Goal: Information Seeking & Learning: Check status

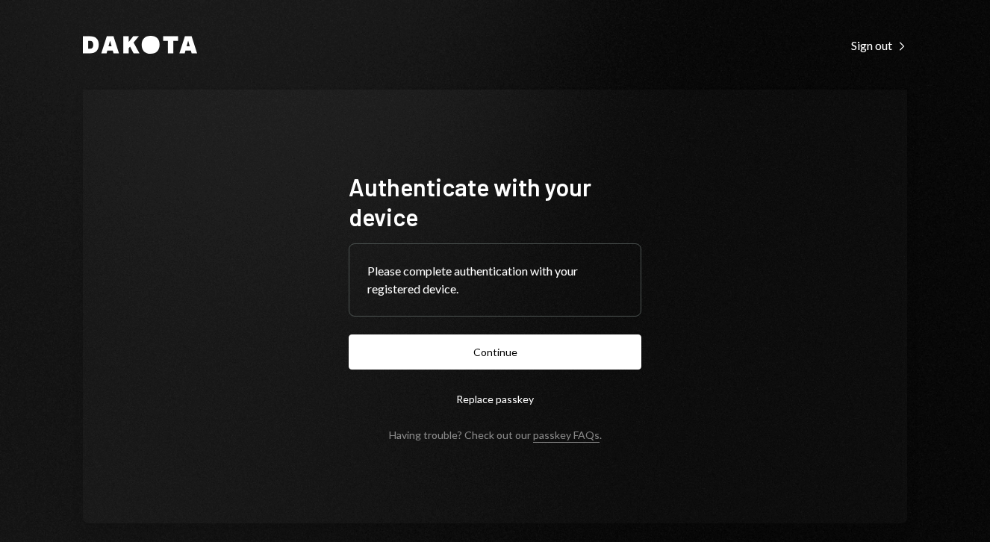
click at [544, 359] on button "Continue" at bounding box center [495, 351] width 293 height 35
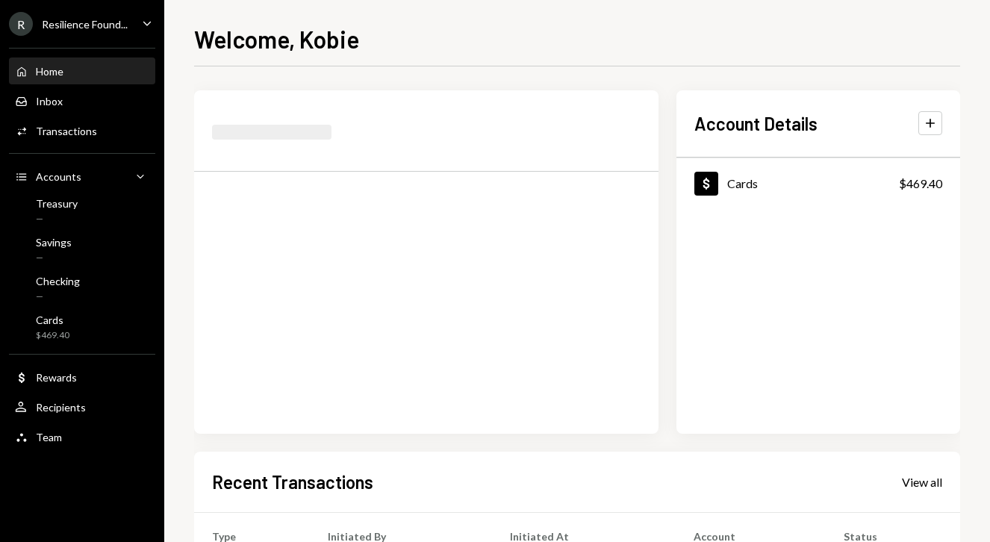
click at [113, 25] on div "Resilience Found..." at bounding box center [85, 24] width 86 height 13
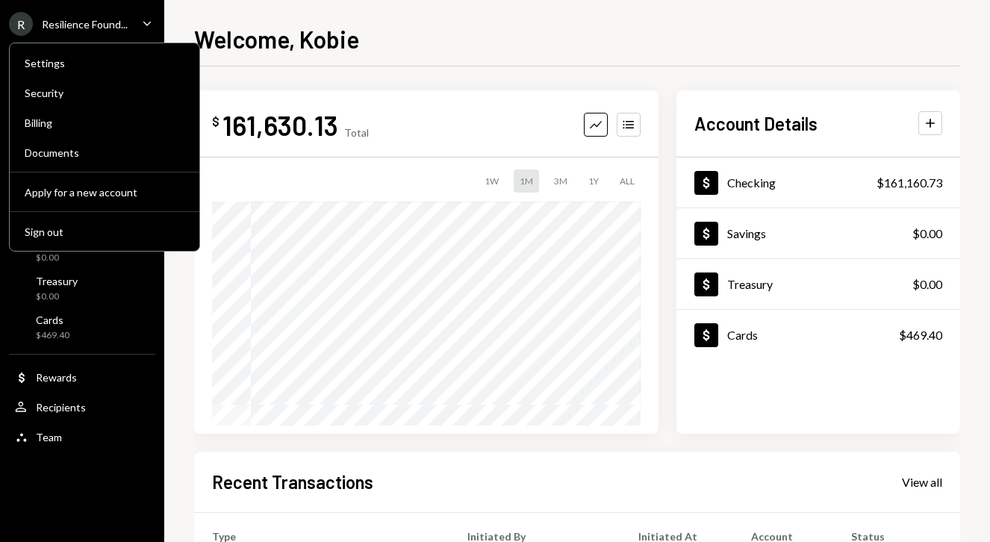
click at [113, 25] on div "Resilience Found..." at bounding box center [85, 24] width 86 height 13
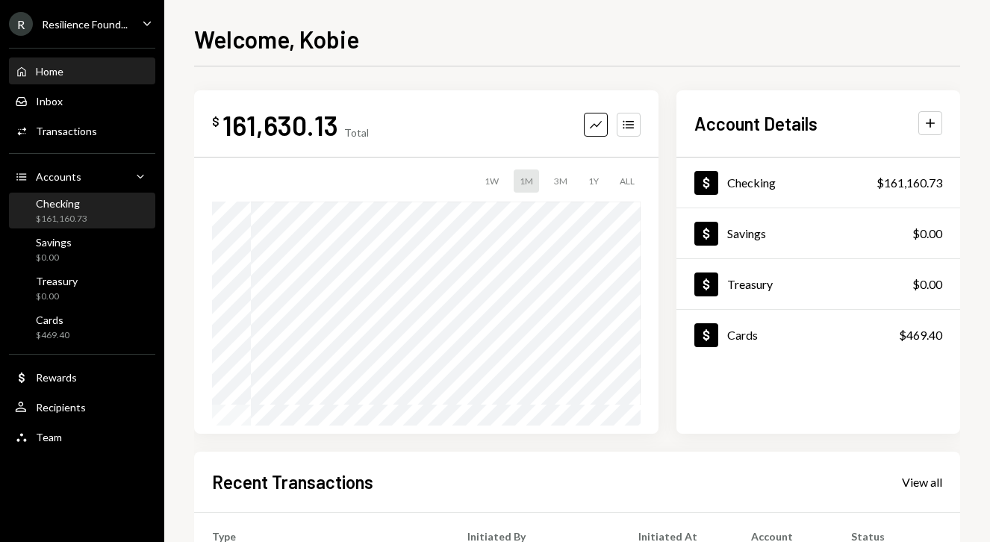
click at [57, 213] on div "$161,160.73" at bounding box center [62, 219] width 52 height 13
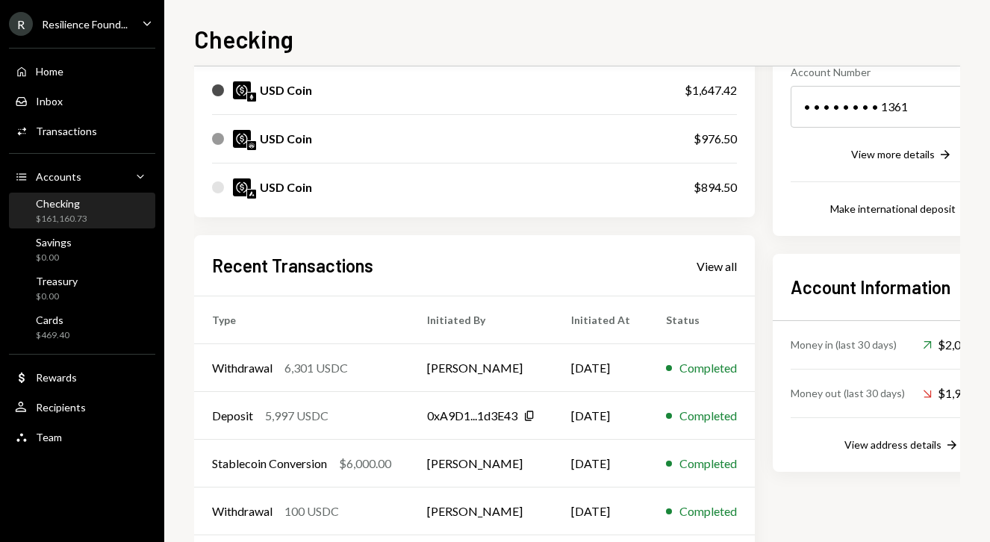
scroll to position [244, 0]
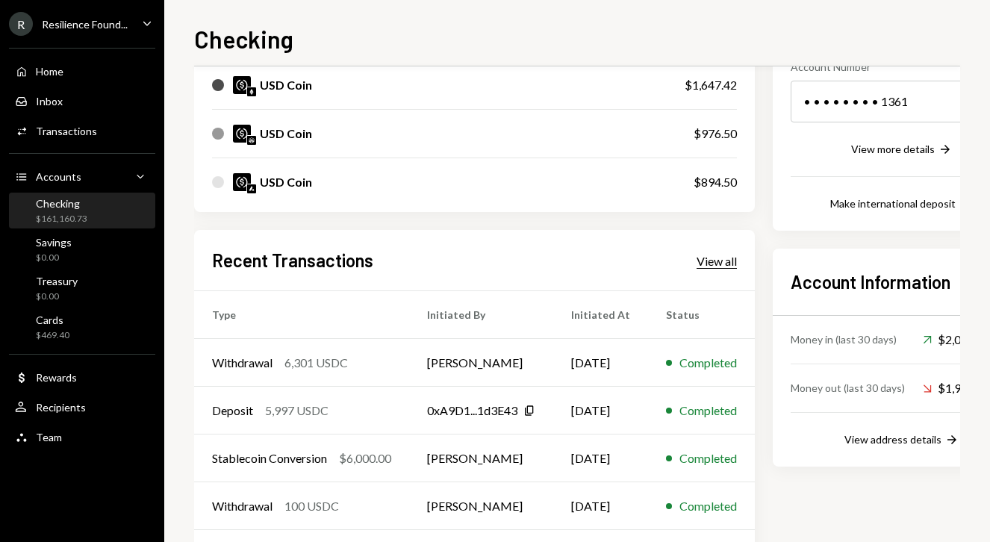
click at [730, 255] on div "View all" at bounding box center [716, 261] width 40 height 15
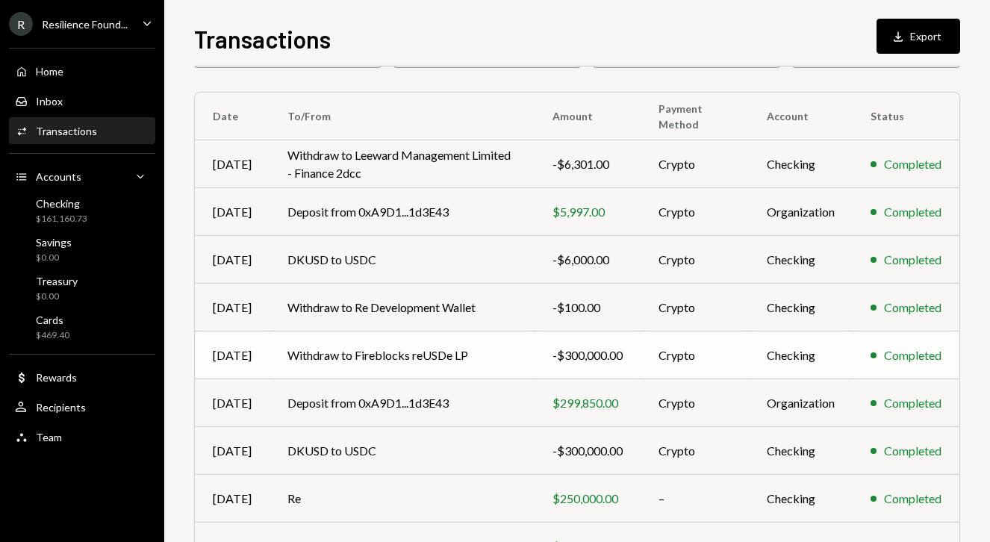
scroll to position [237, 0]
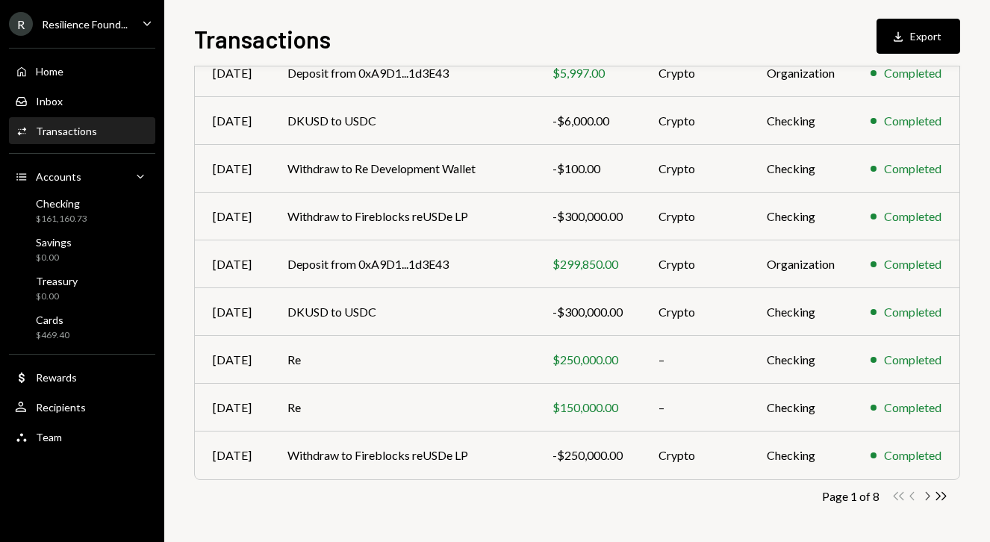
click at [927, 499] on icon "Chevron Right" at bounding box center [927, 496] width 14 height 14
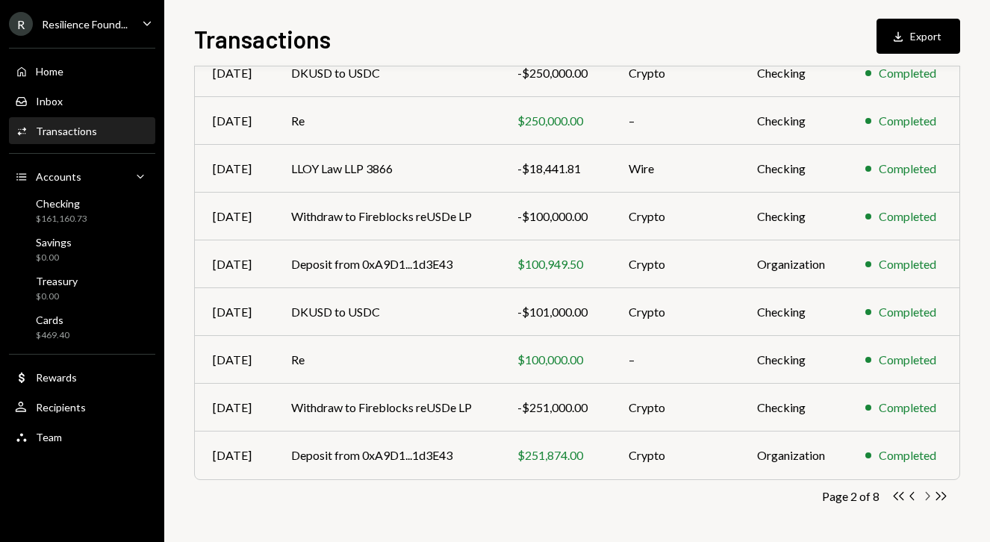
click at [924, 497] on icon "Chevron Right" at bounding box center [927, 496] width 14 height 14
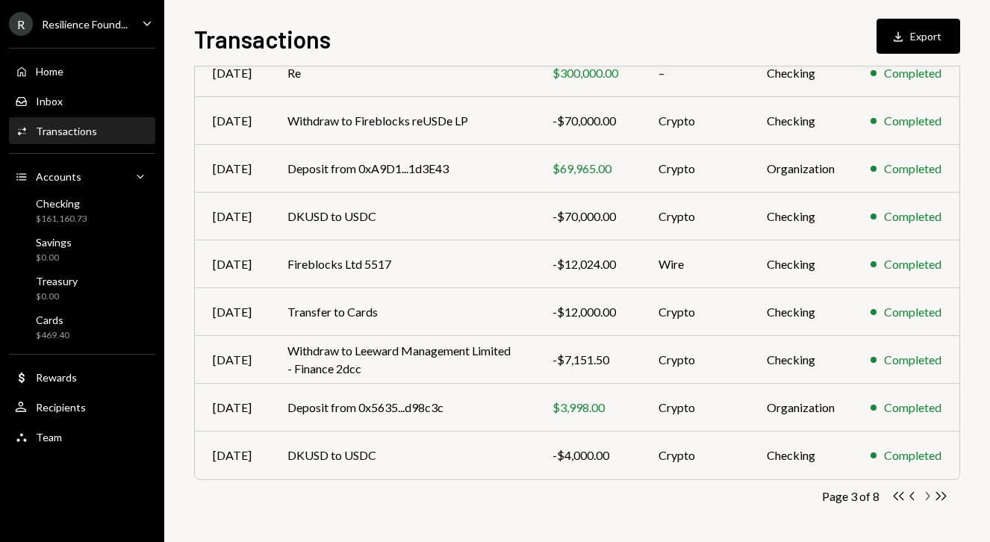
click at [927, 493] on icon "button" at bounding box center [928, 496] width 4 height 8
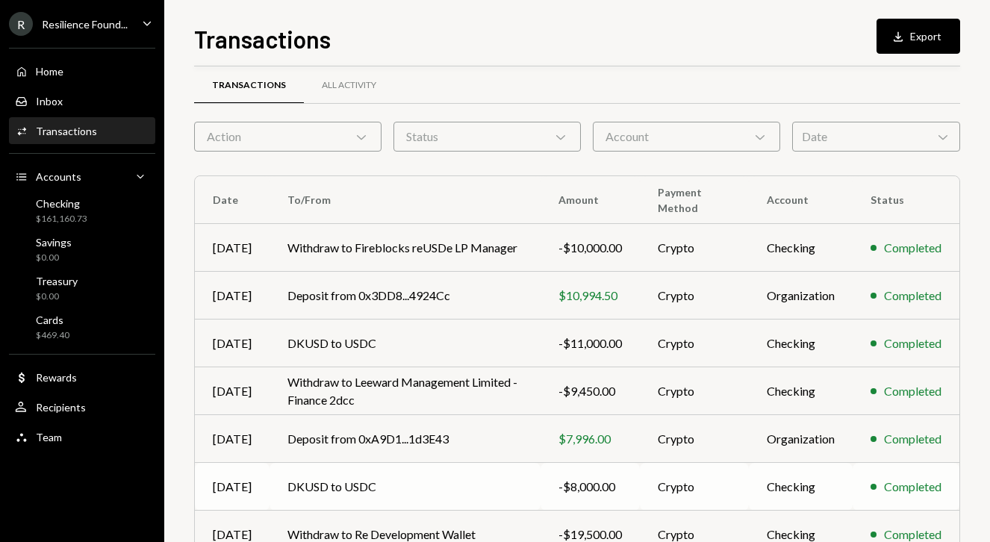
scroll to position [0, 0]
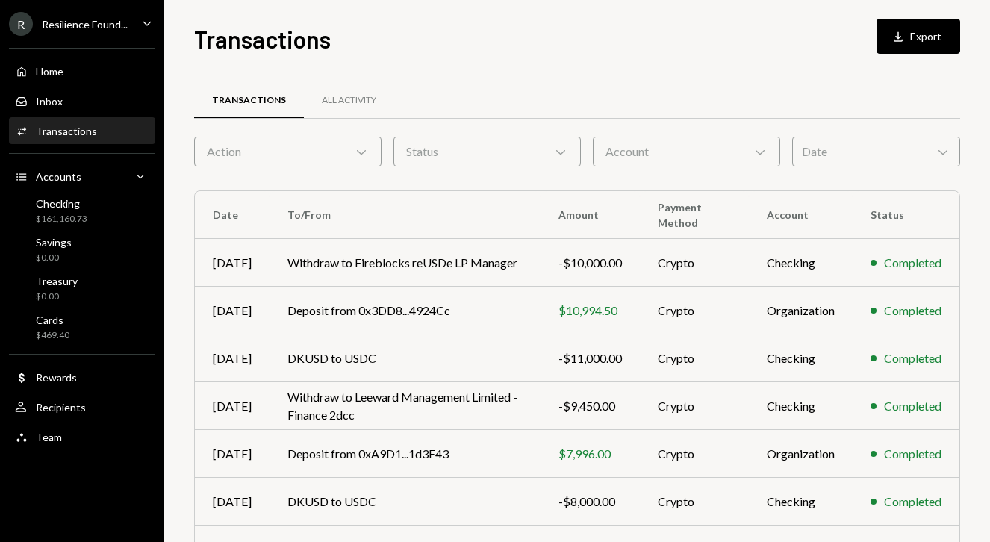
click at [938, 152] on icon "Chevron Down" at bounding box center [942, 151] width 15 height 15
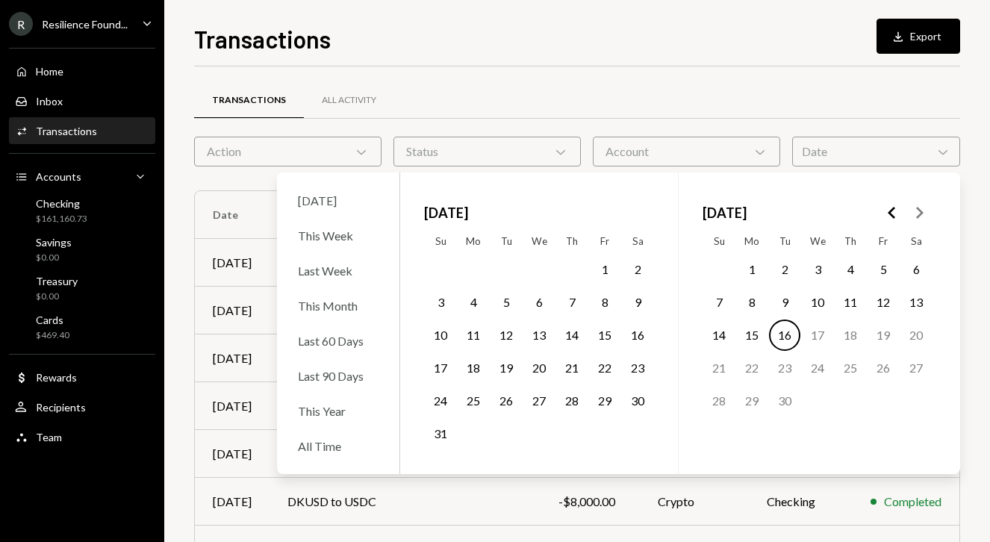
click at [506, 332] on button "12" at bounding box center [505, 334] width 31 height 31
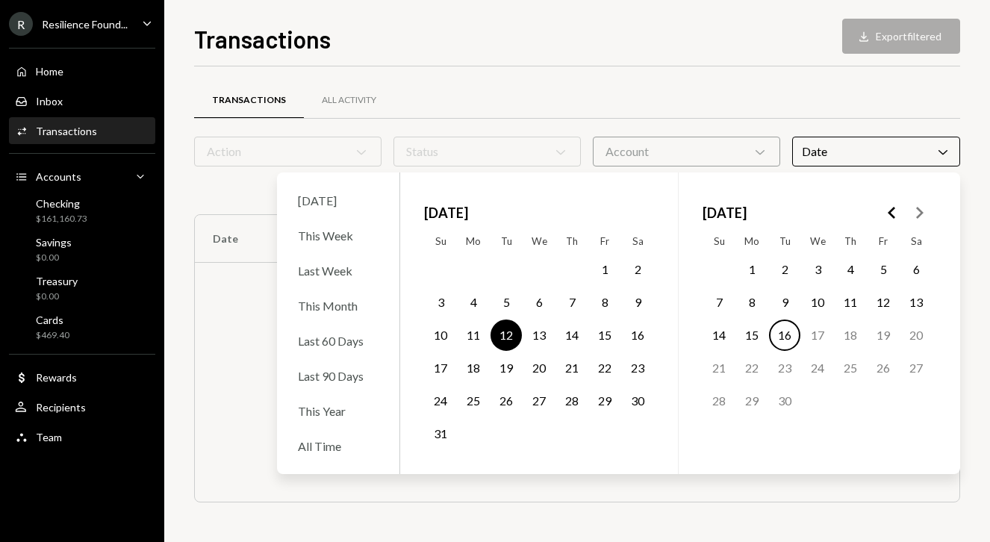
click at [782, 338] on button "16" at bounding box center [784, 334] width 31 height 31
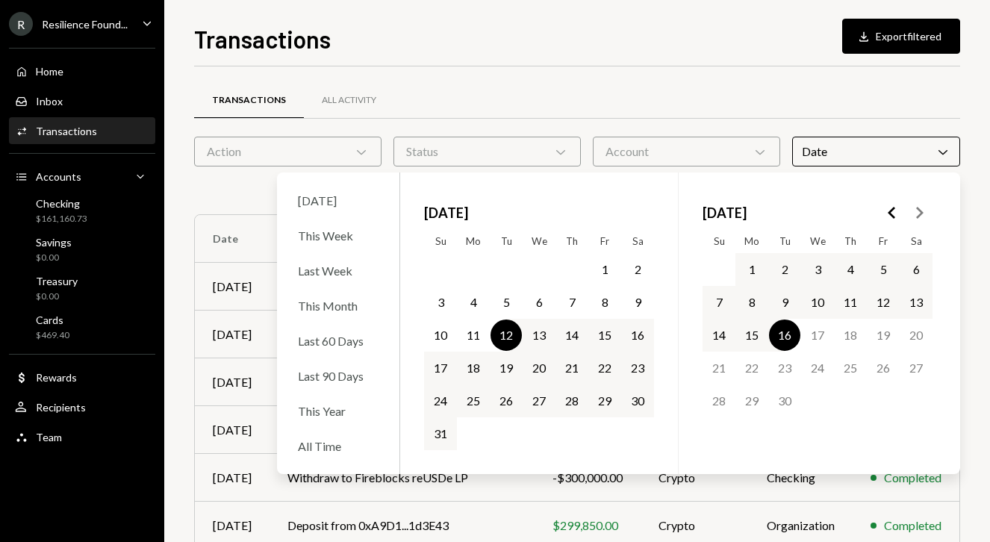
click at [917, 99] on div "Transactions All Activity" at bounding box center [577, 100] width 766 height 38
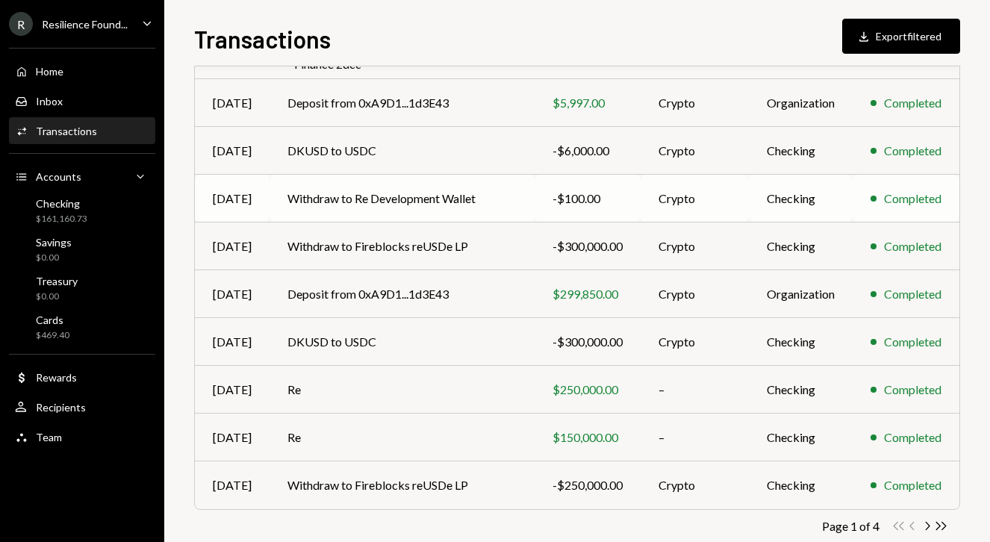
scroll to position [261, 0]
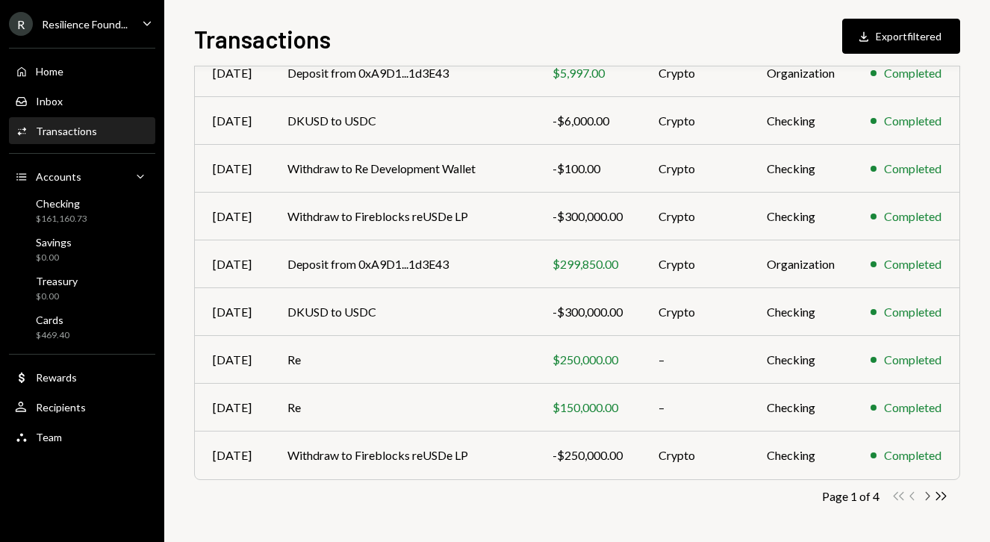
click at [924, 499] on icon "Chevron Right" at bounding box center [927, 496] width 14 height 14
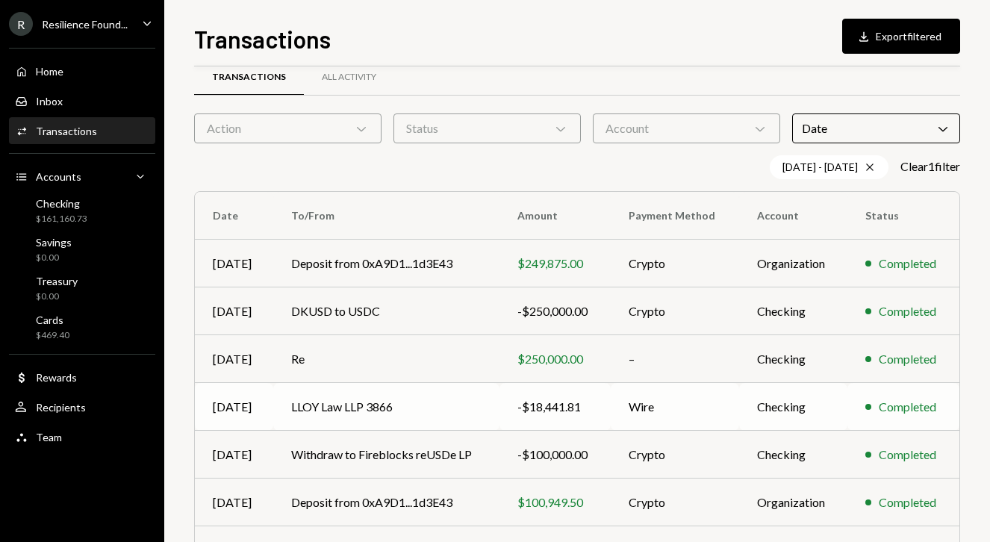
scroll to position [0, 0]
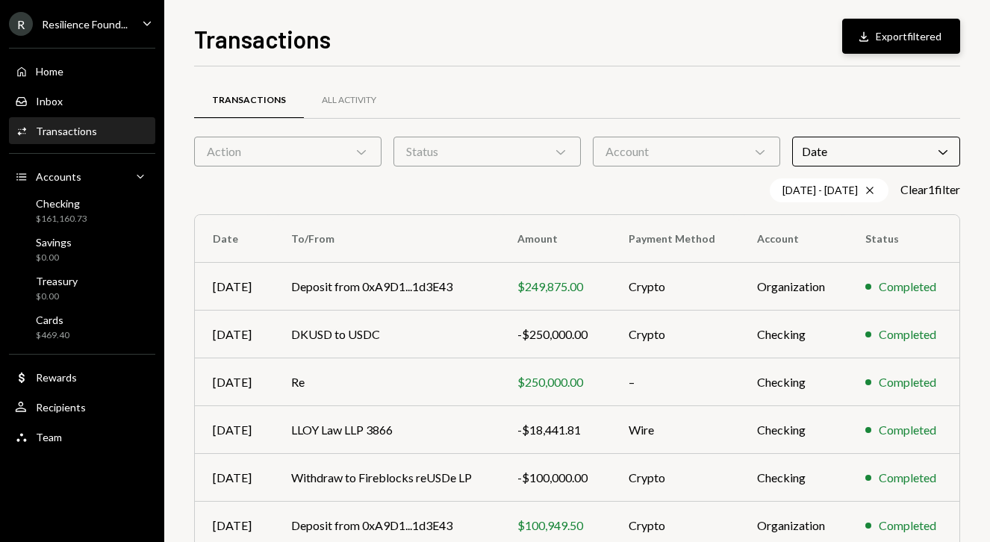
click at [916, 37] on button "Download Export filtered" at bounding box center [901, 36] width 118 height 35
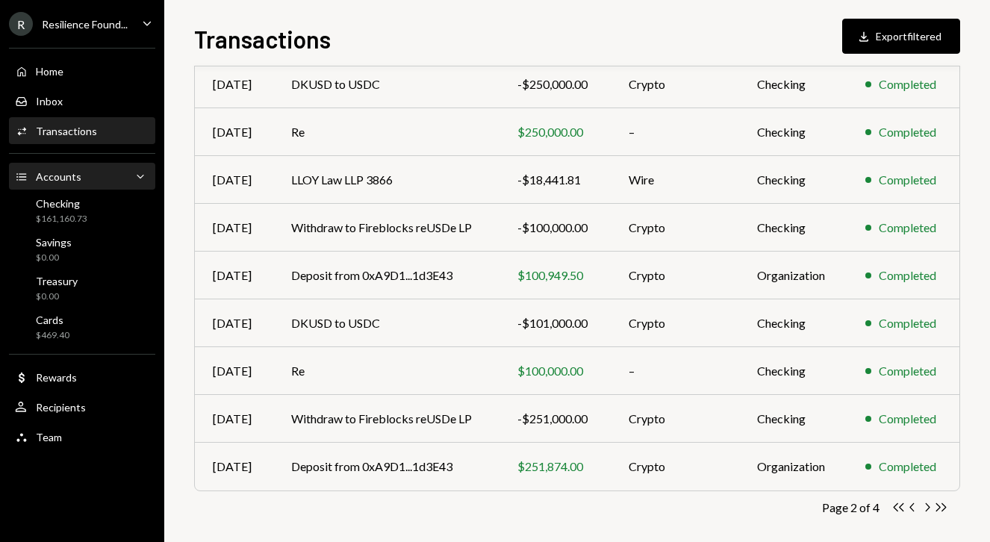
scroll to position [261, 0]
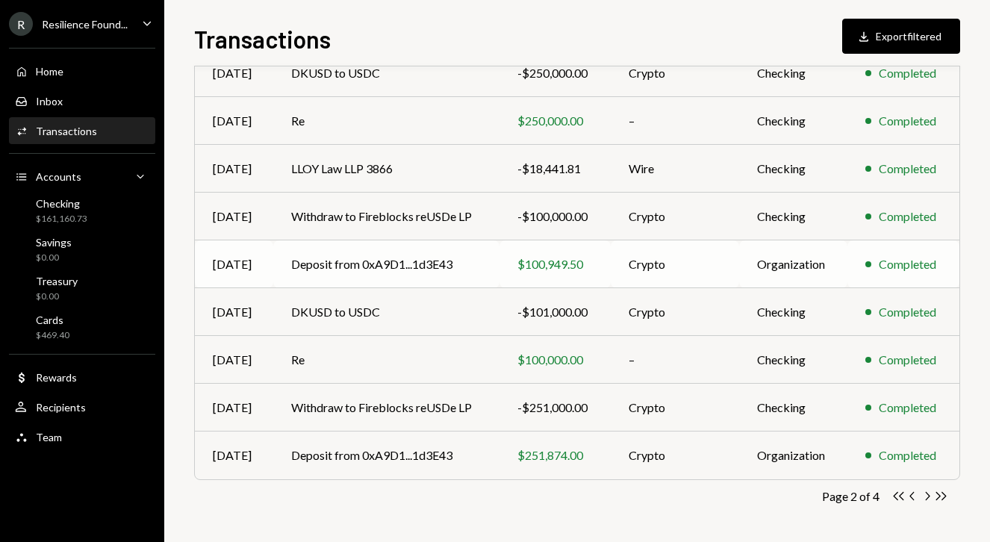
click at [430, 260] on td "Deposit from 0xA9D1...1d3E43" at bounding box center [386, 264] width 227 height 48
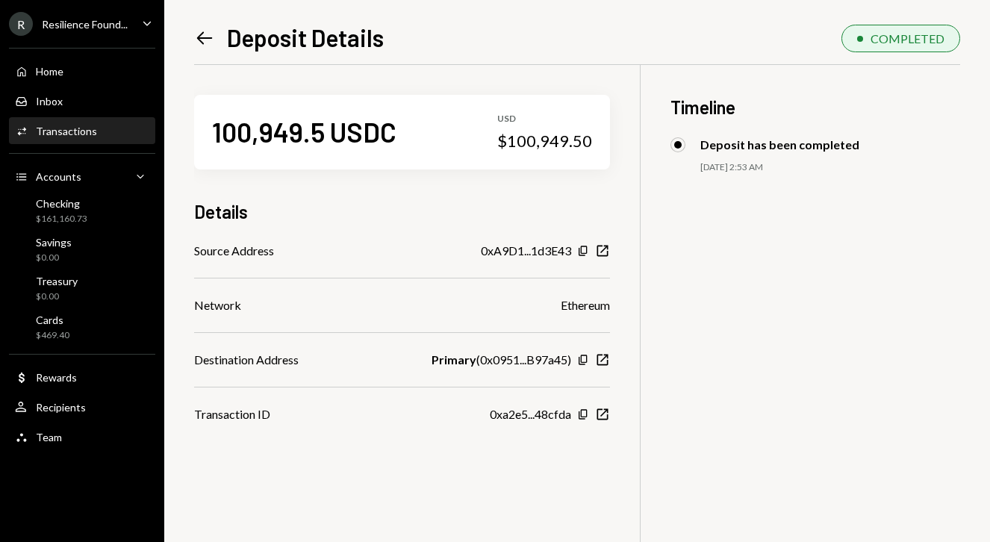
click at [202, 37] on icon "Left Arrow" at bounding box center [204, 38] width 21 height 21
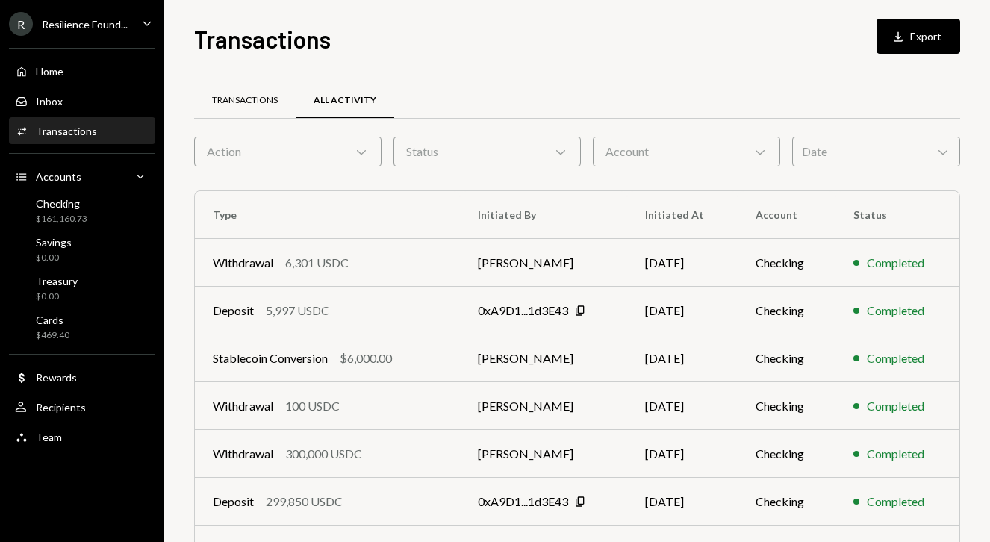
click at [225, 102] on div "Transactions" at bounding box center [245, 100] width 66 height 13
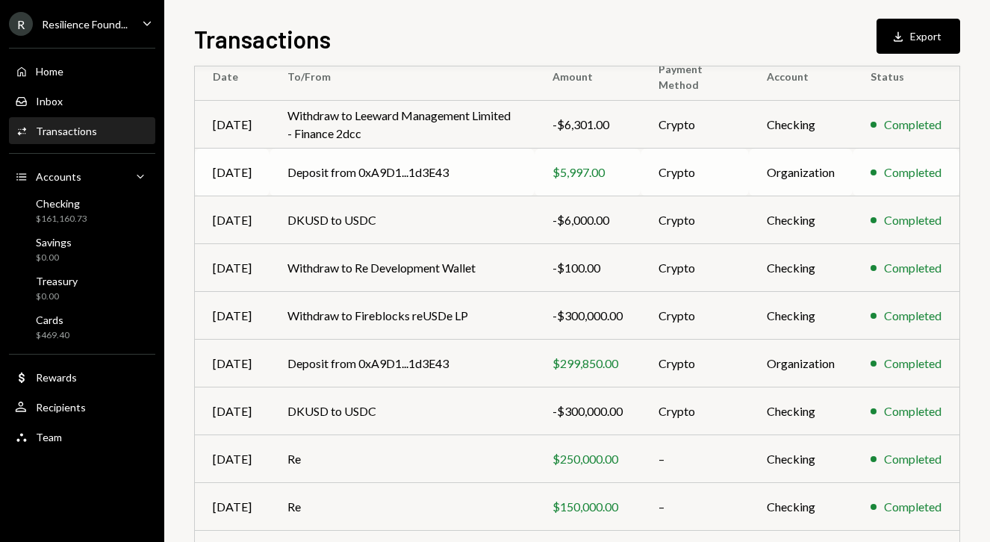
scroll to position [237, 0]
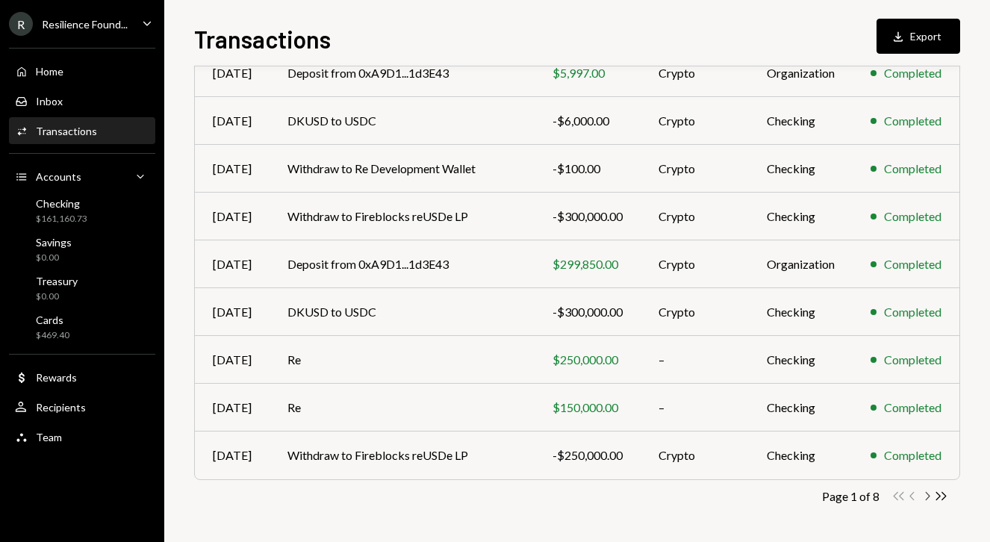
click at [928, 497] on icon "button" at bounding box center [928, 496] width 4 height 8
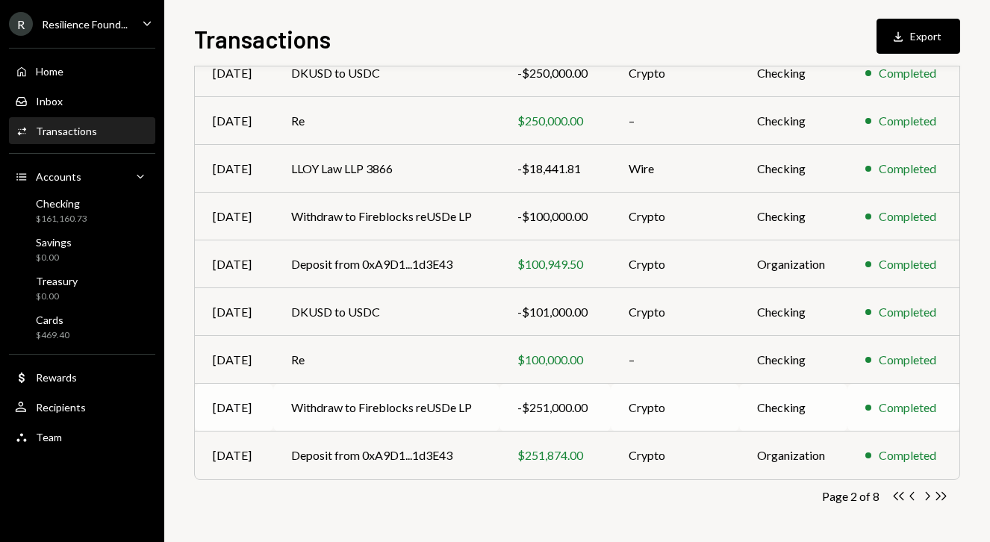
scroll to position [0, 0]
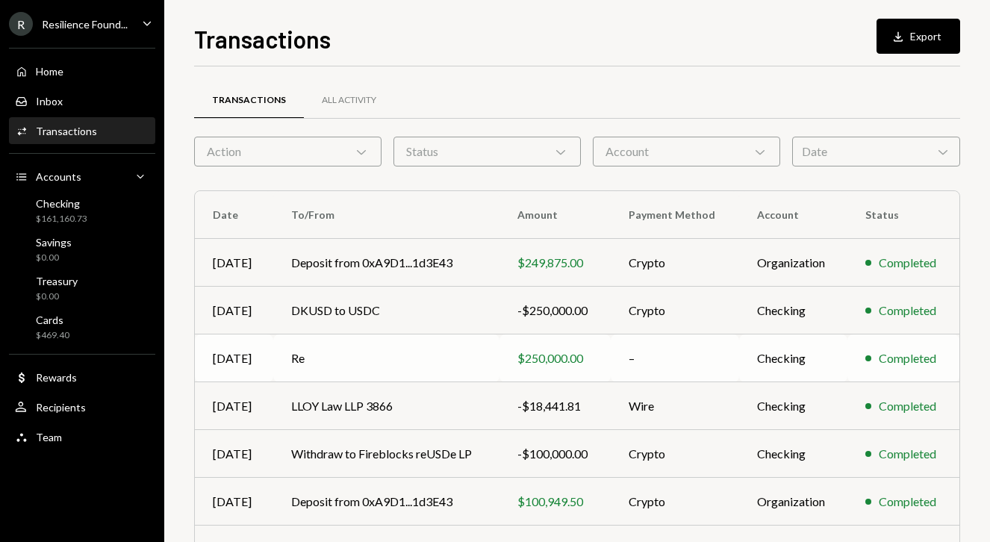
click at [302, 358] on td "Re" at bounding box center [386, 358] width 227 height 48
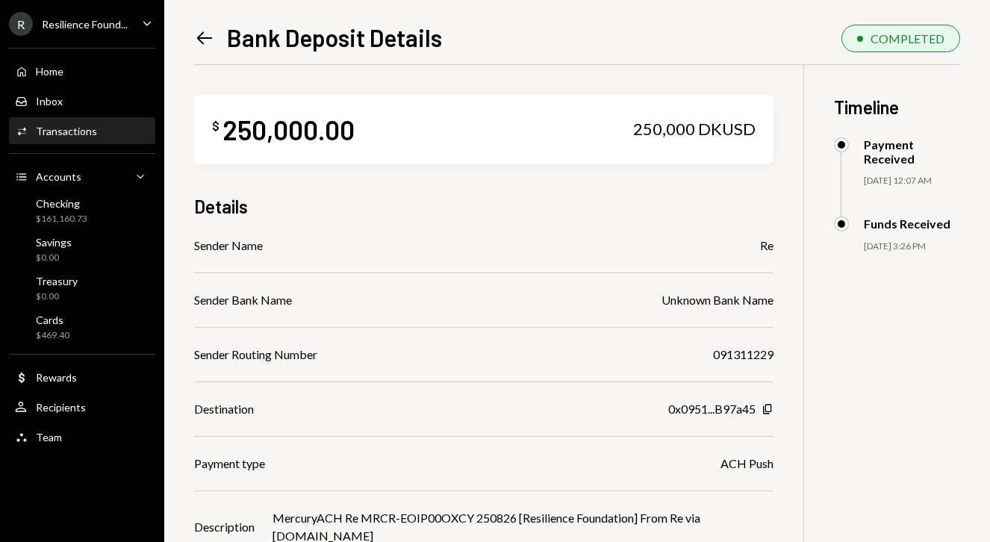
scroll to position [112, 0]
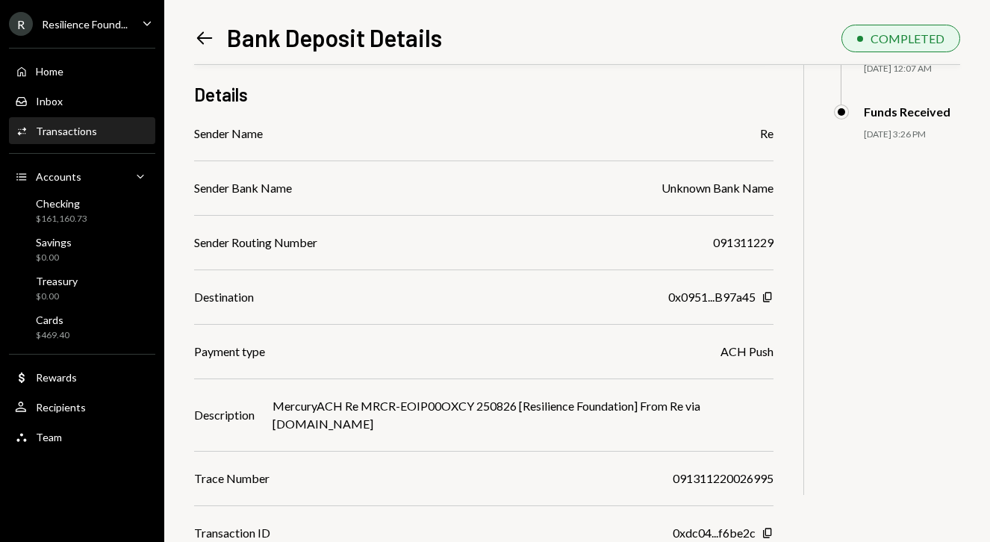
click at [196, 39] on icon "Left Arrow" at bounding box center [204, 38] width 21 height 21
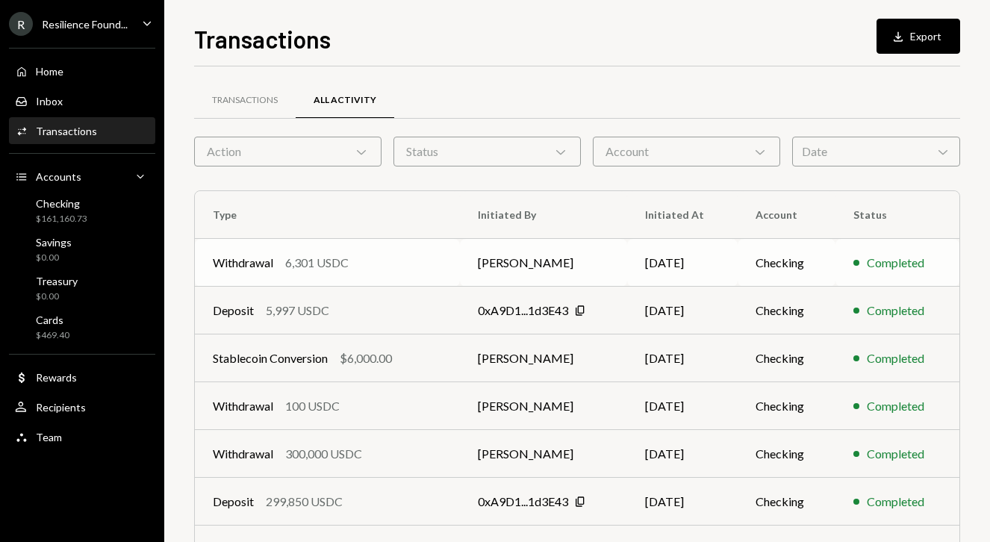
click at [423, 263] on div "Withdrawal 6,301 USDC" at bounding box center [327, 263] width 229 height 18
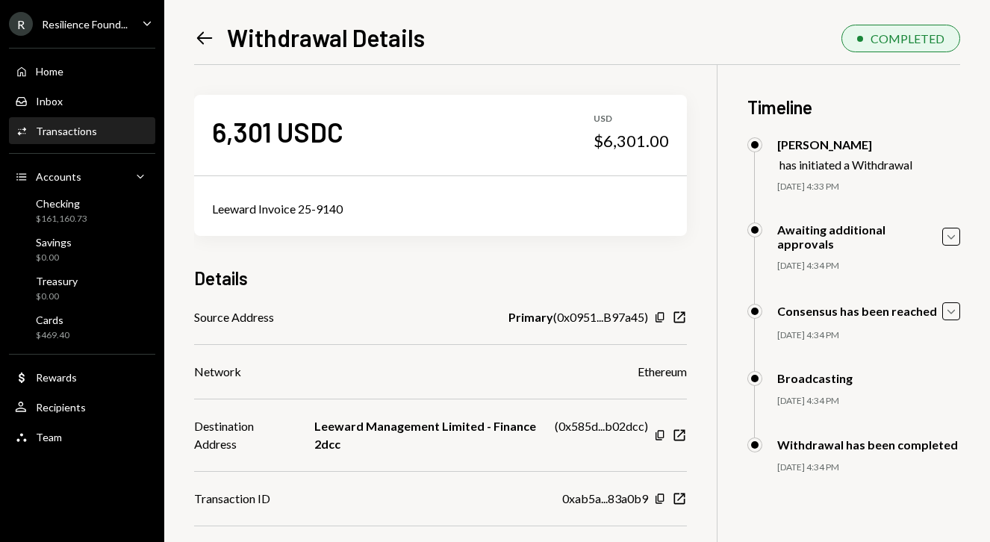
click at [200, 38] on icon "Left Arrow" at bounding box center [204, 38] width 21 height 21
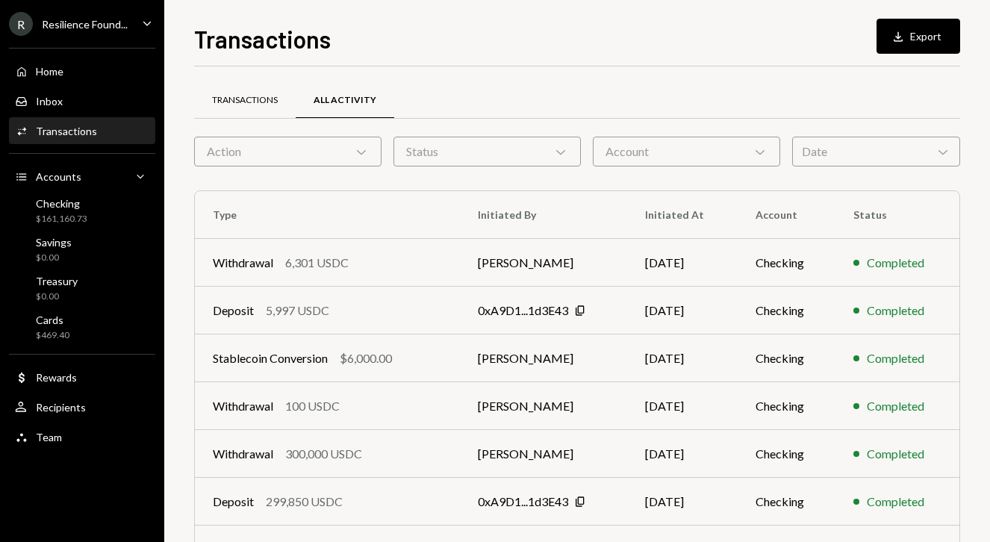
click at [258, 102] on div "Transactions" at bounding box center [245, 100] width 66 height 13
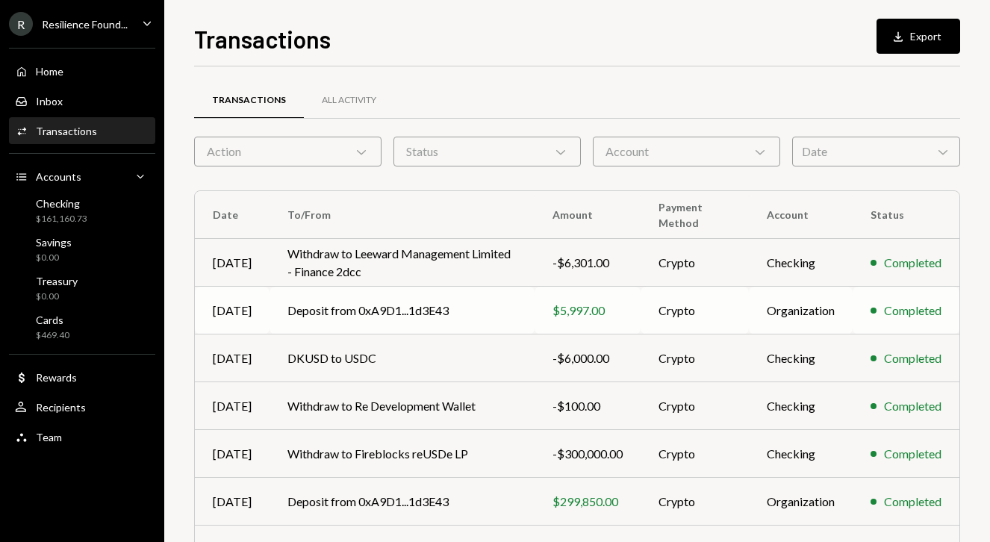
click at [407, 319] on td "Deposit from 0xA9D1...1d3E43" at bounding box center [401, 311] width 265 height 48
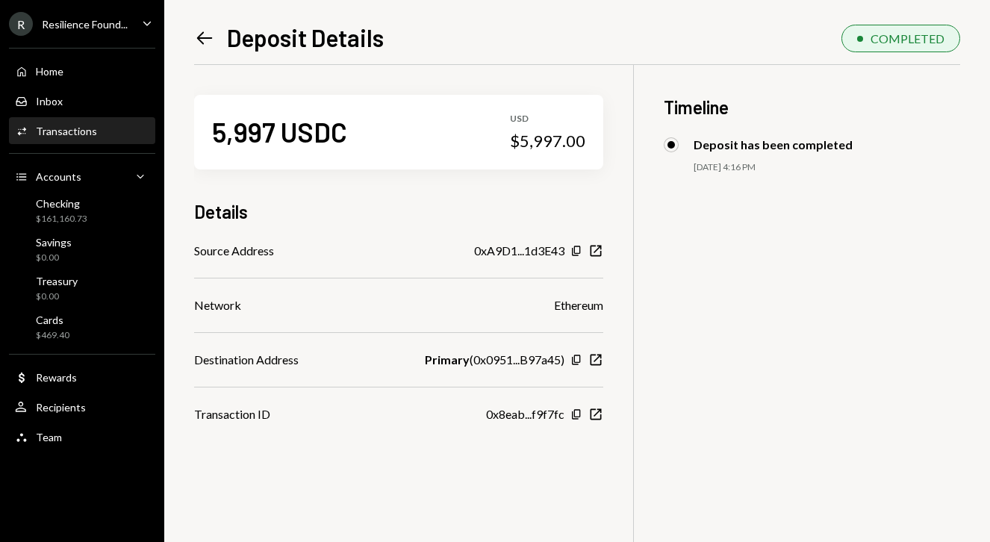
click at [203, 37] on icon at bounding box center [205, 37] width 16 height 13
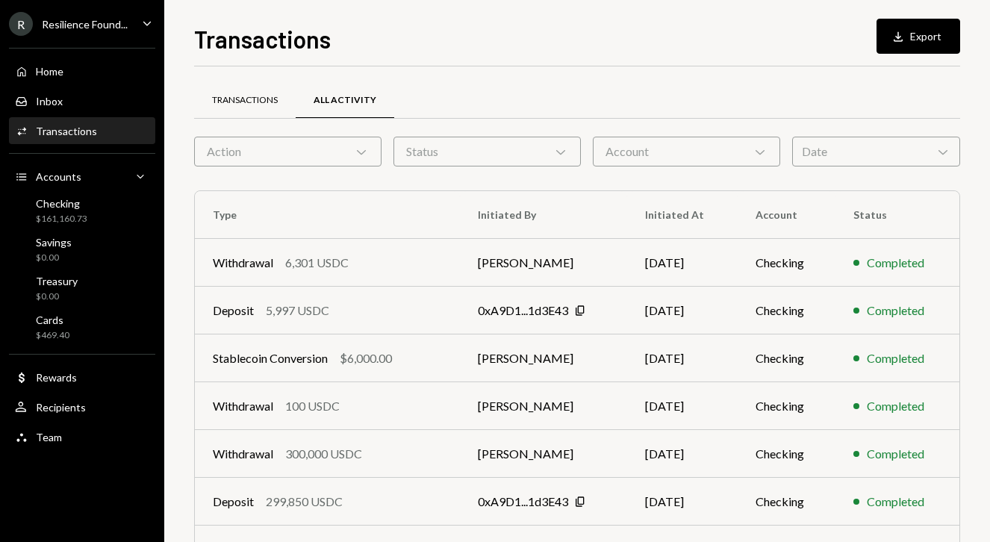
click at [257, 99] on div "Transactions" at bounding box center [245, 100] width 66 height 13
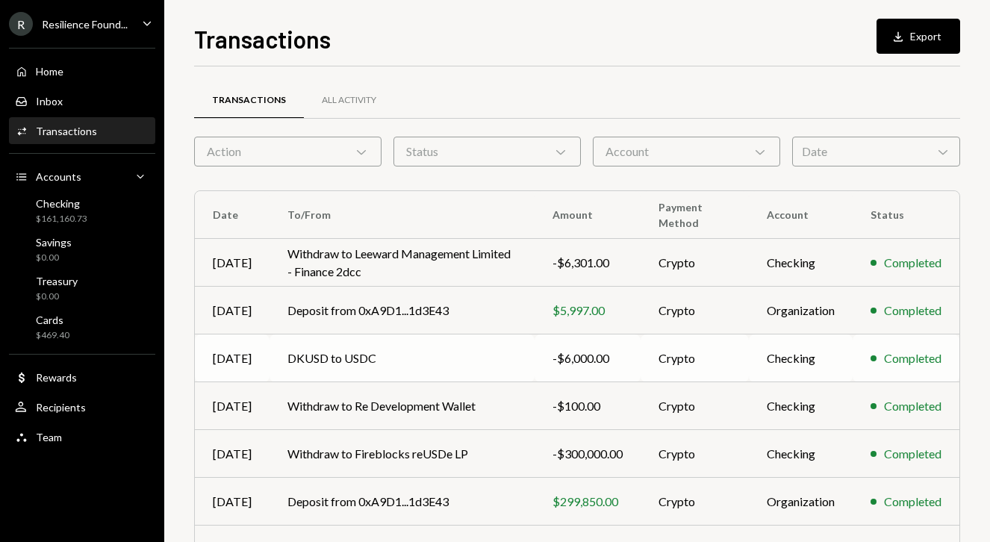
click at [340, 360] on td "DKUSD to USDC" at bounding box center [401, 358] width 265 height 48
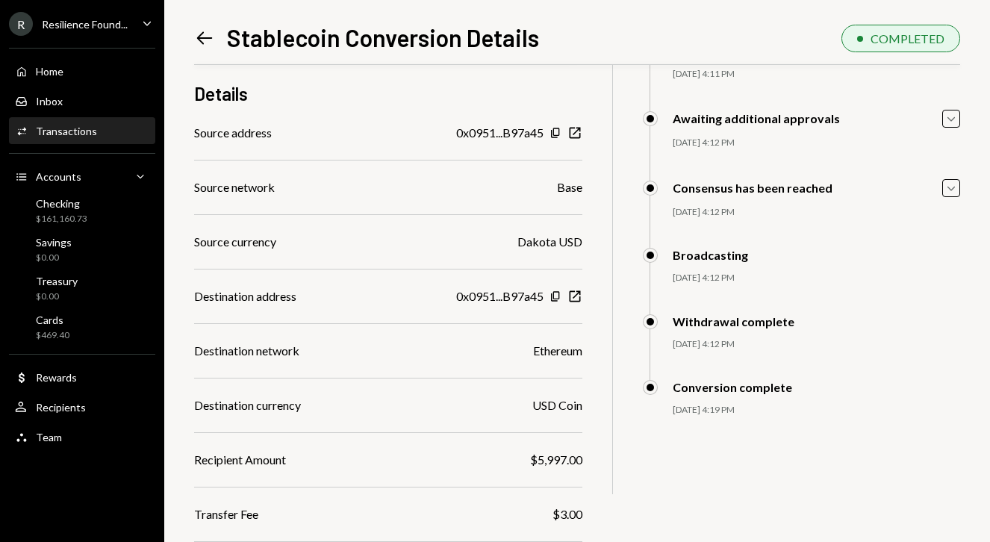
scroll to position [149, 0]
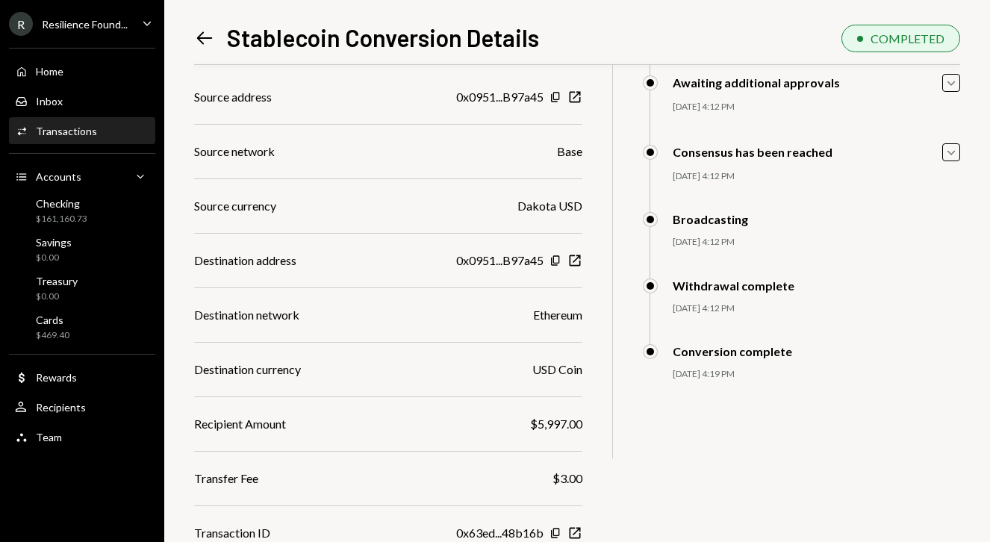
click at [200, 34] on icon "Left Arrow" at bounding box center [204, 38] width 21 height 21
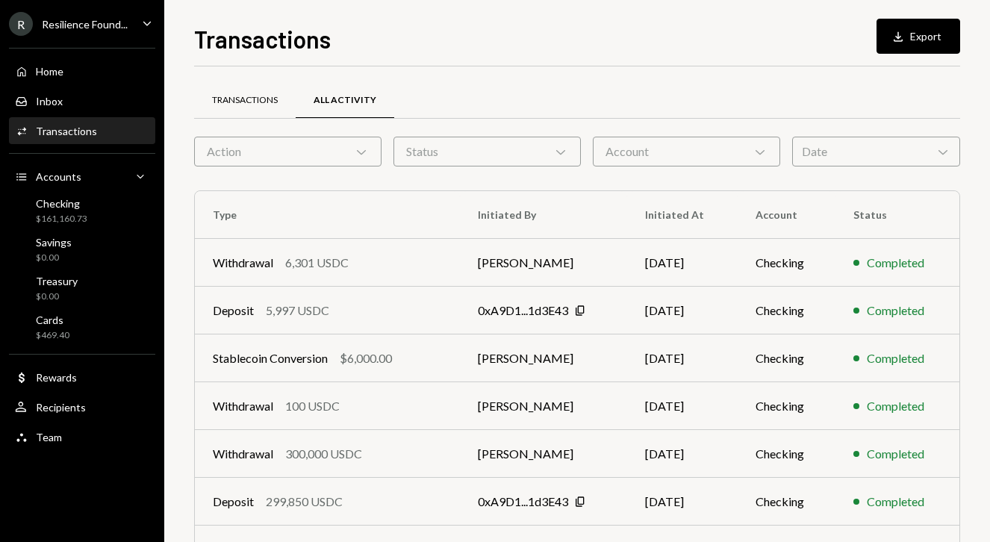
click at [252, 97] on div "Transactions" at bounding box center [245, 100] width 66 height 13
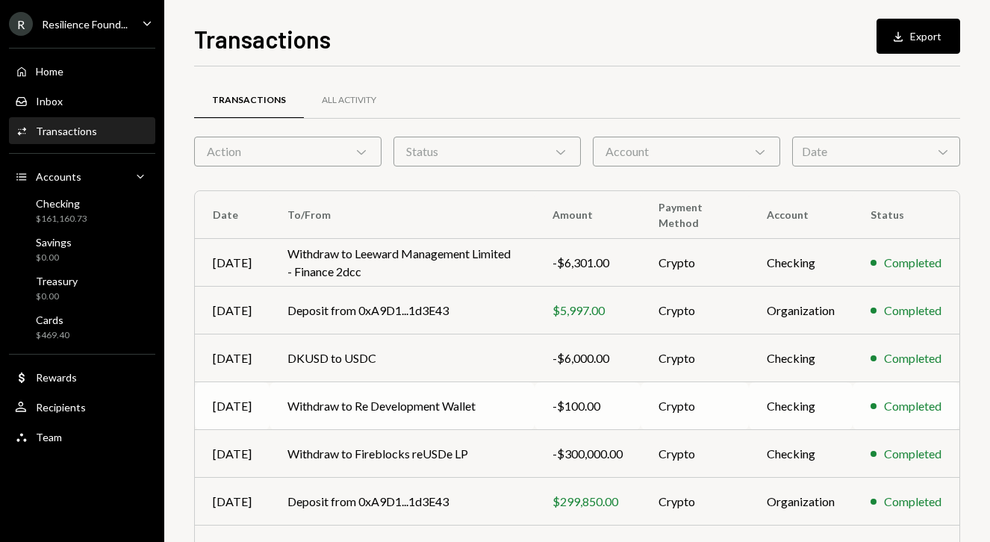
click at [353, 406] on td "Withdraw to Re Development Wallet" at bounding box center [401, 406] width 265 height 48
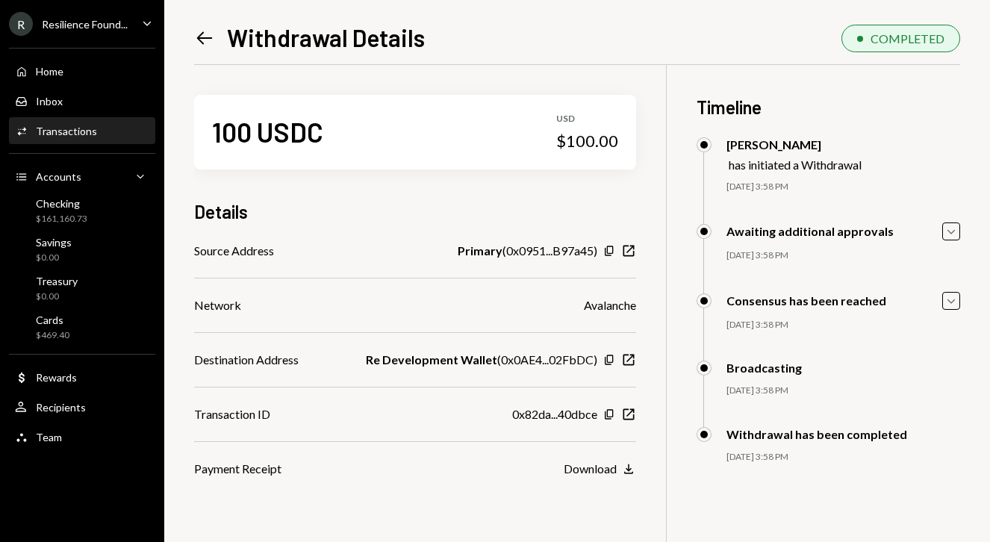
click at [201, 36] on icon "Left Arrow" at bounding box center [204, 38] width 21 height 21
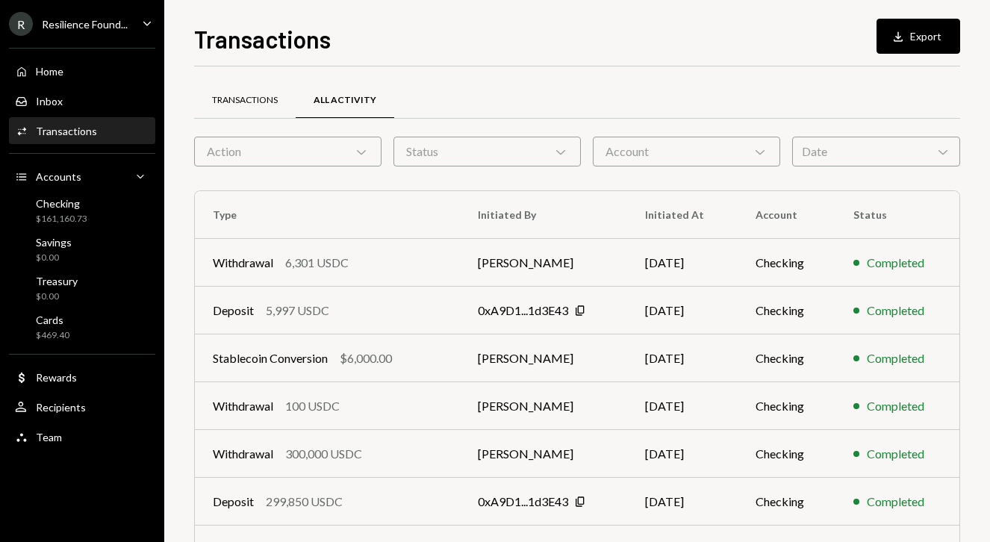
click at [261, 101] on div "Transactions" at bounding box center [245, 100] width 66 height 13
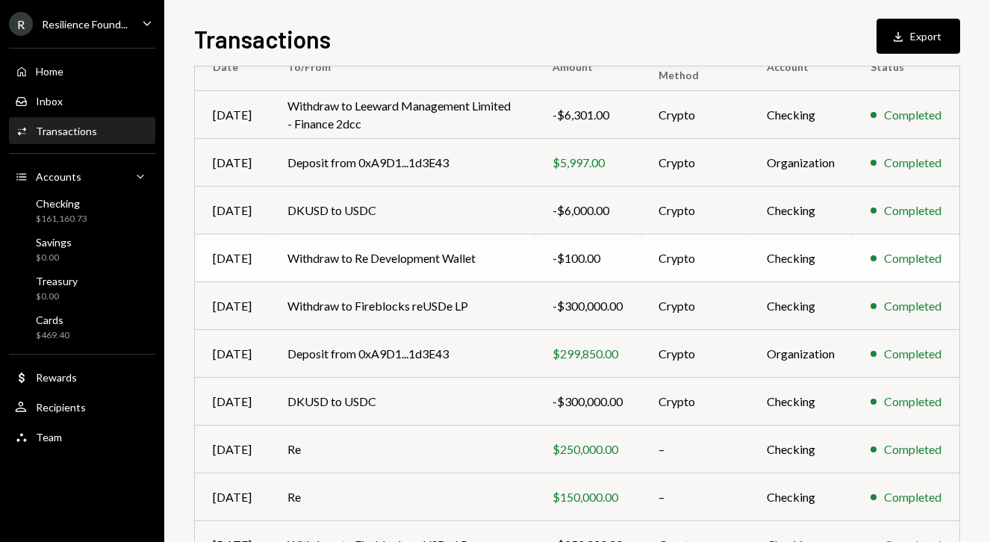
scroll to position [163, 0]
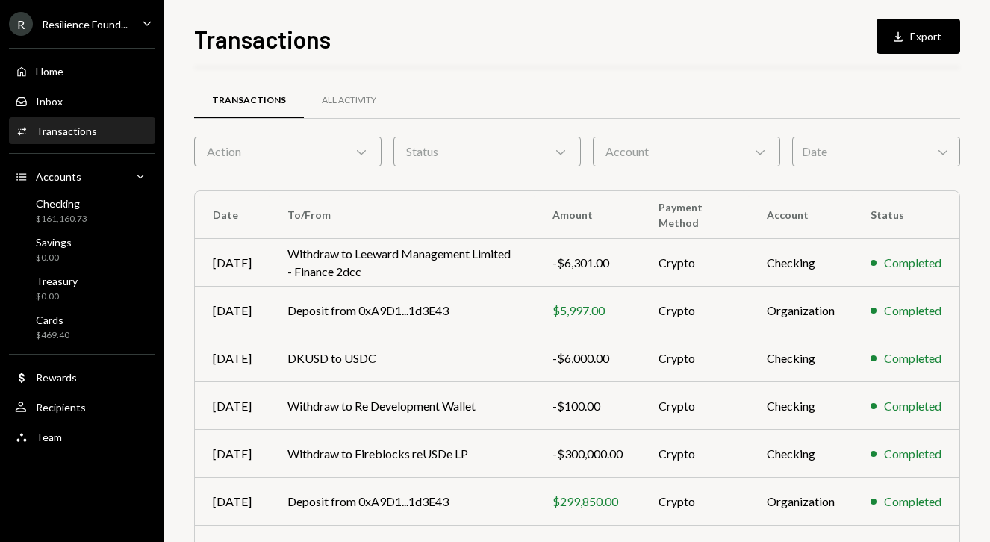
scroll to position [163, 0]
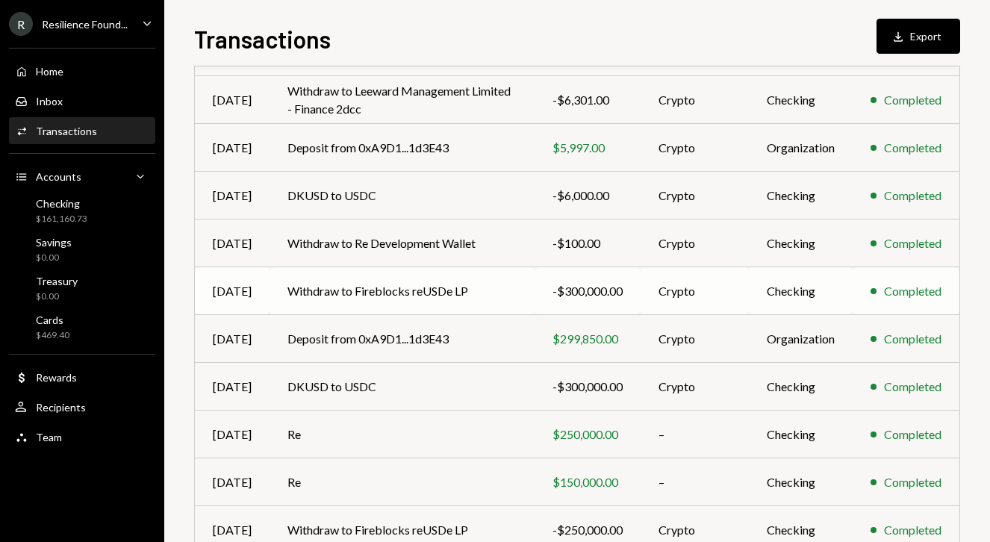
click at [445, 294] on td "Withdraw to Fireblocks reUSDe LP" at bounding box center [401, 291] width 265 height 48
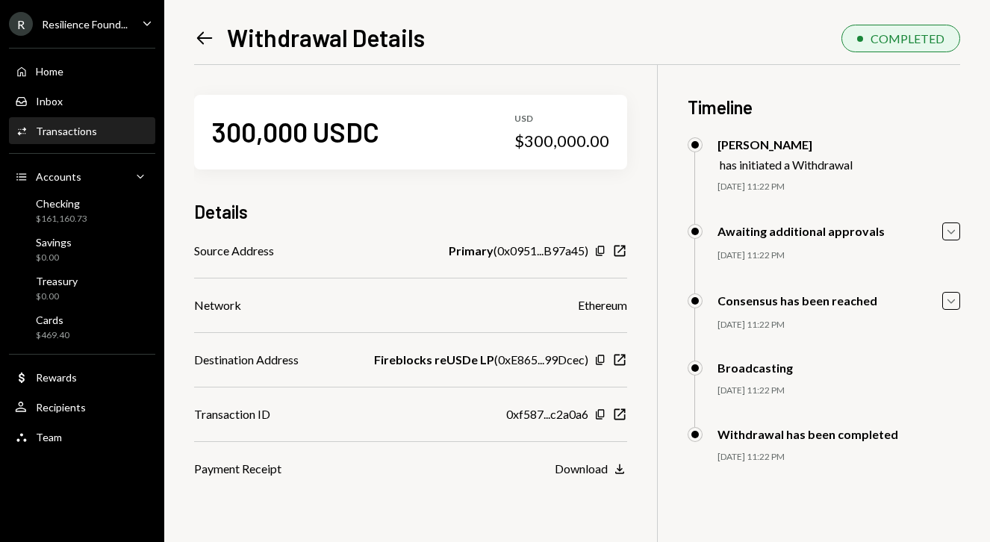
click at [203, 40] on icon "Left Arrow" at bounding box center [204, 38] width 21 height 21
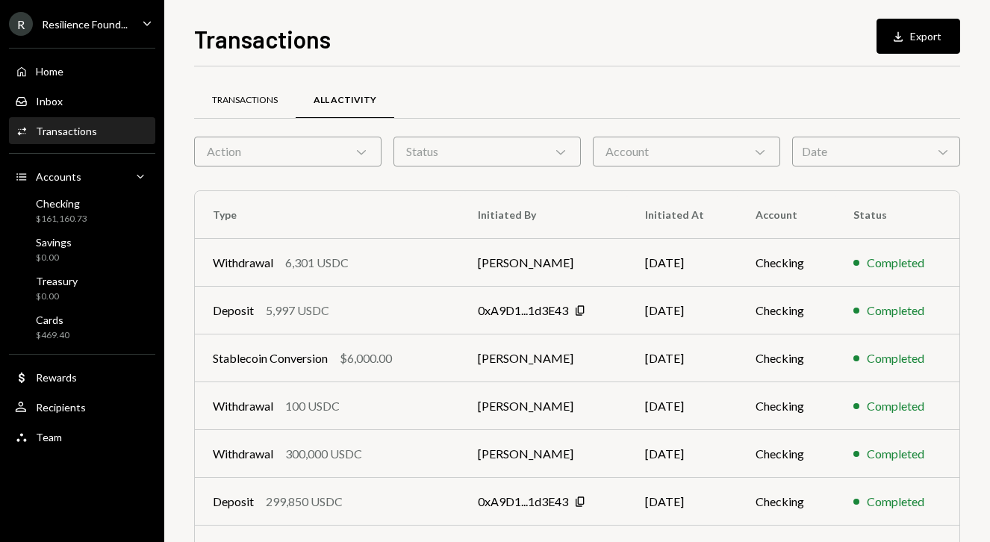
click at [252, 99] on div "Transactions" at bounding box center [245, 100] width 66 height 13
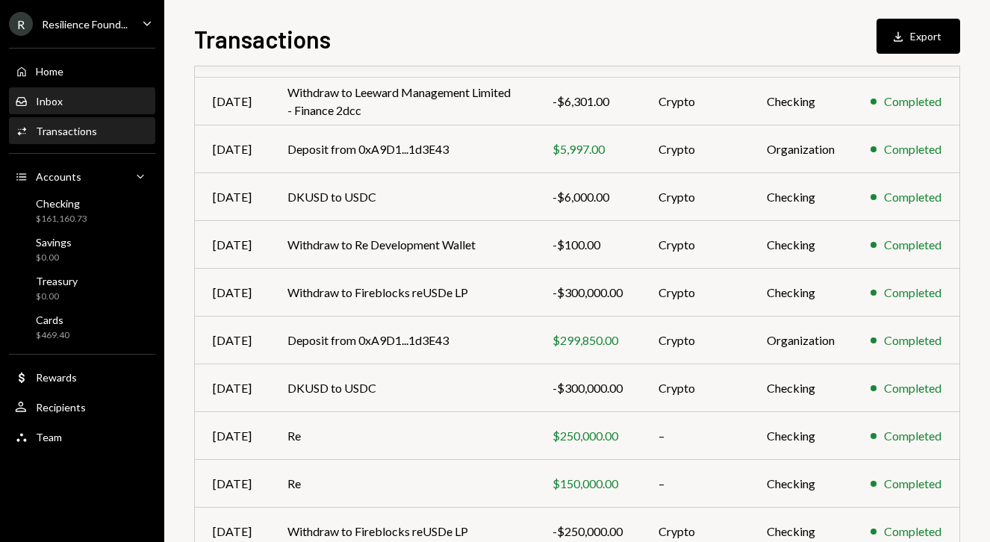
scroll to position [237, 0]
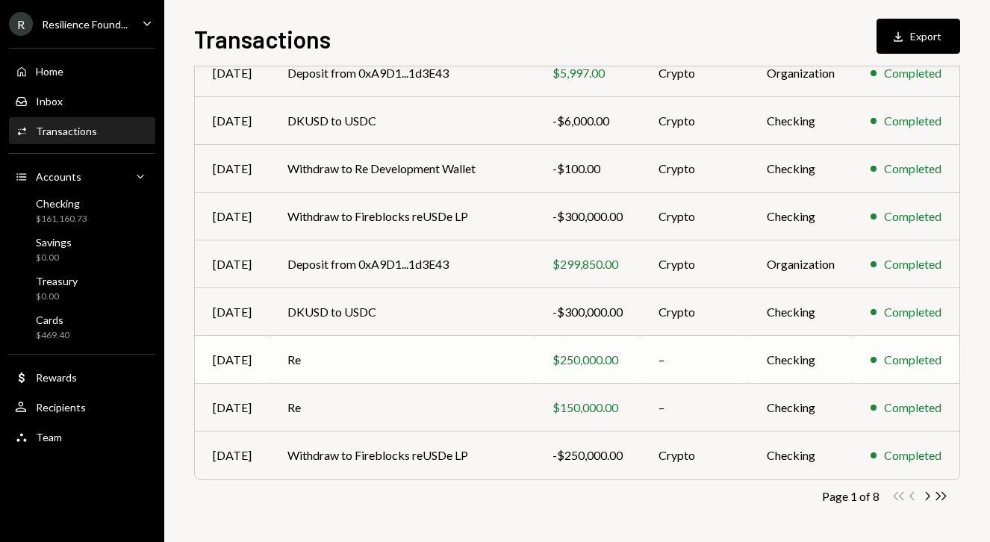
click at [308, 362] on td "Re" at bounding box center [401, 360] width 265 height 48
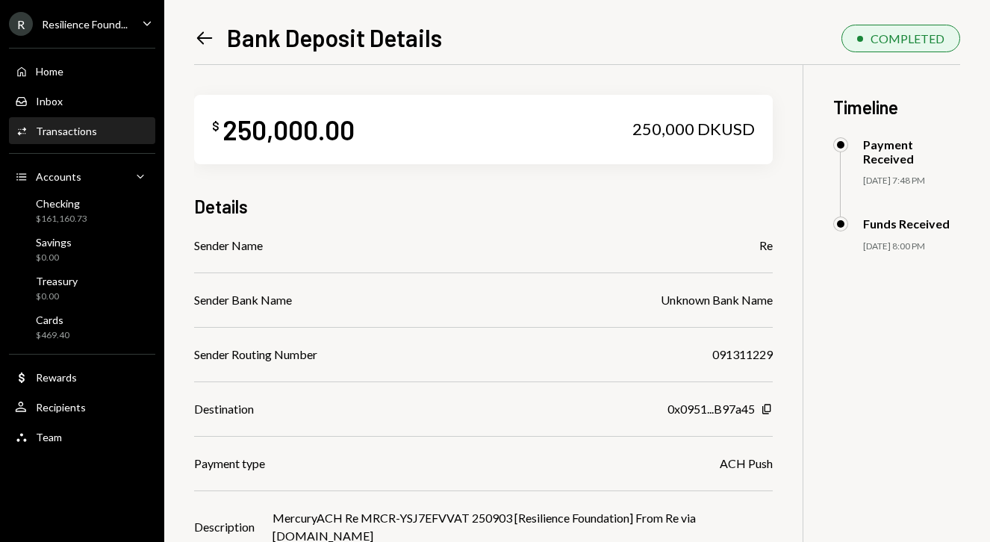
scroll to position [94, 0]
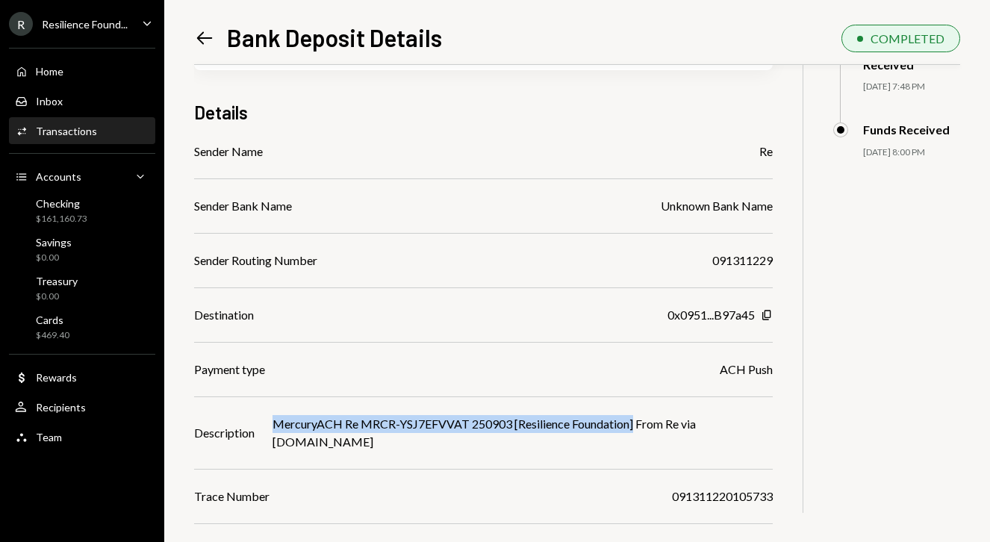
drag, startPoint x: 275, startPoint y: 423, endPoint x: 636, endPoint y: 428, distance: 360.5
click at [636, 428] on div "MercuryACH Re MRCR-YSJ7EFVVAT 250903 [Resilience Foundation] From Re via mercur…" at bounding box center [522, 433] width 500 height 36
copy div "MercuryACH Re MRCR-YSJ7EFVVAT 250903 [Resilience Foundation]"
click at [202, 39] on icon "Left Arrow" at bounding box center [204, 38] width 21 height 21
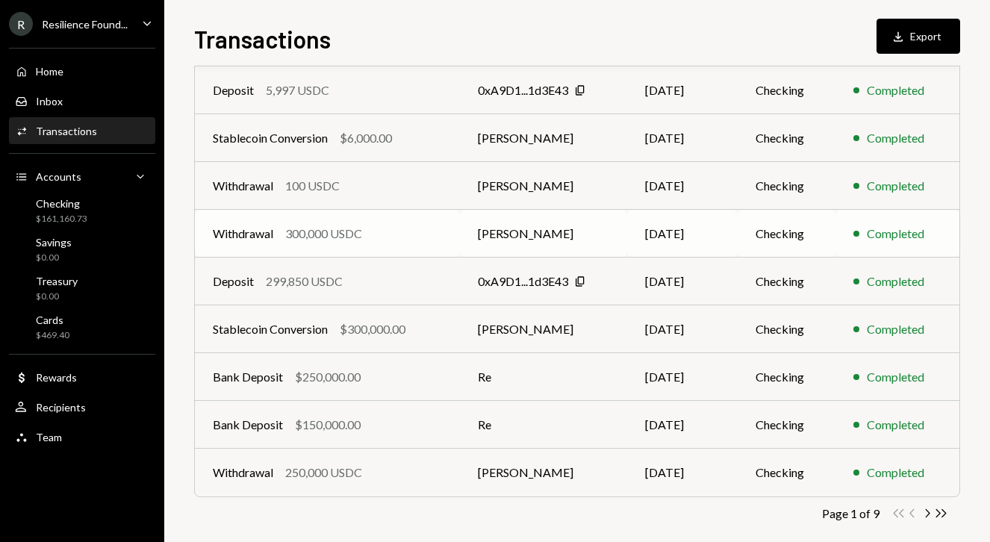
scroll to position [224, 0]
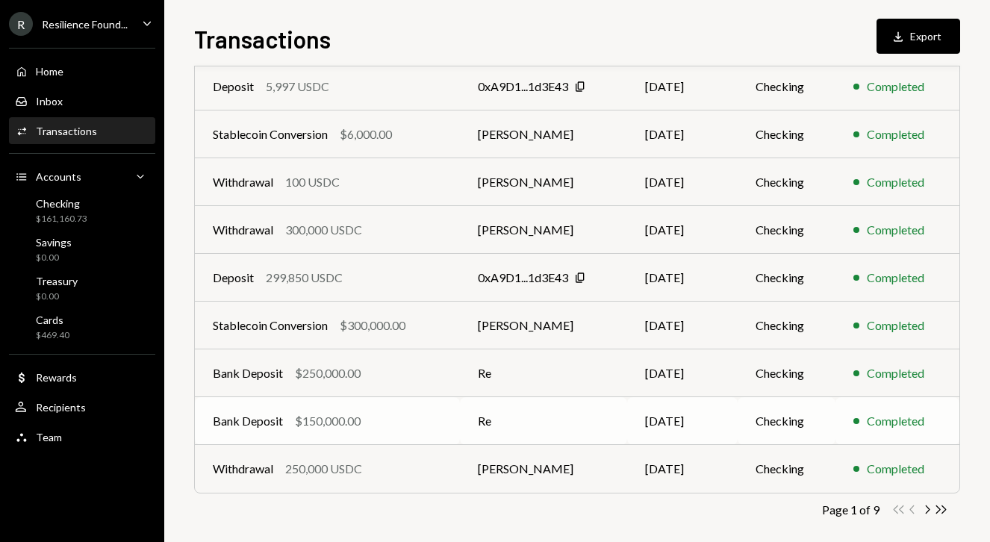
click at [414, 424] on div "Bank Deposit $150,000.00" at bounding box center [327, 421] width 229 height 18
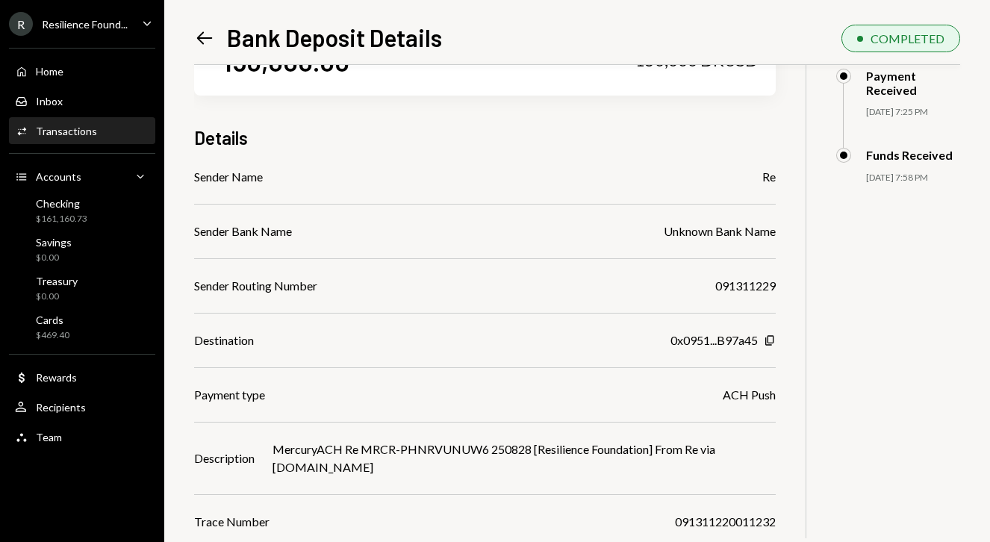
scroll to position [94, 0]
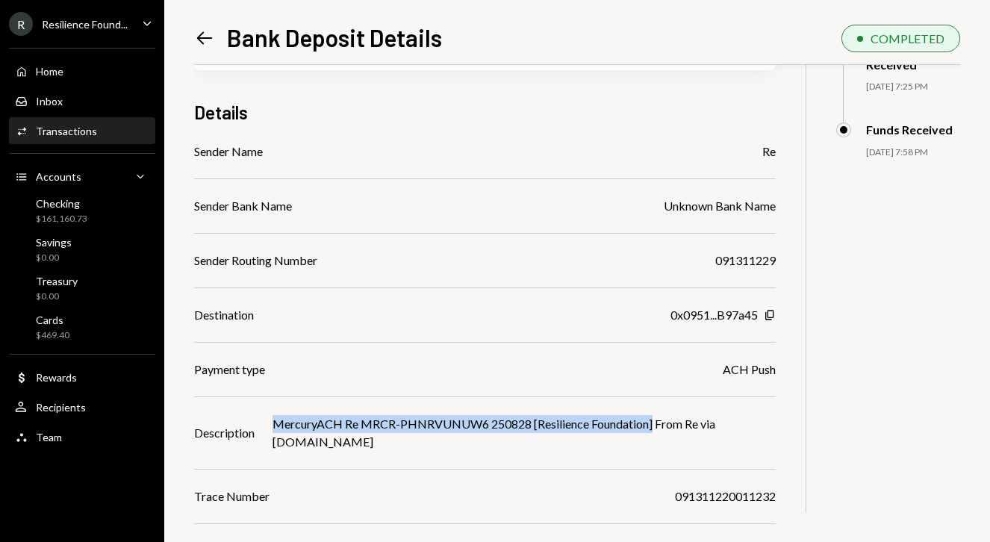
drag, startPoint x: 272, startPoint y: 424, endPoint x: 656, endPoint y: 423, distance: 384.4
click at [656, 423] on div "Description MercuryACH Re MRCR-PHNRVUNUW6 250828 [Resilience Foundation] From R…" at bounding box center [484, 433] width 581 height 36
copy div "MercuryACH Re MRCR-PHNRVUNUW6 250828 [Resilience Foundation]"
click at [204, 37] on icon at bounding box center [205, 37] width 16 height 13
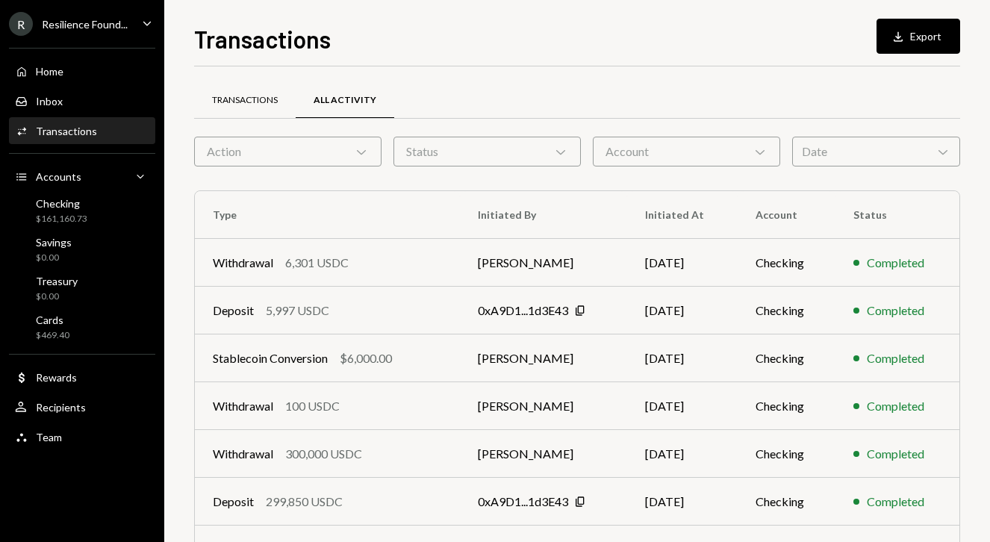
click at [250, 96] on div "Transactions" at bounding box center [245, 100] width 66 height 13
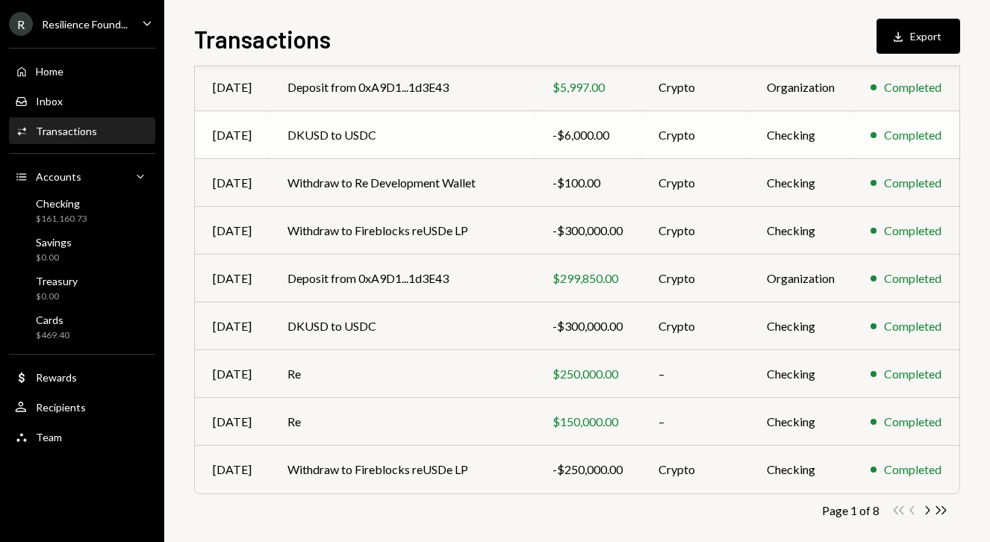
scroll to position [237, 0]
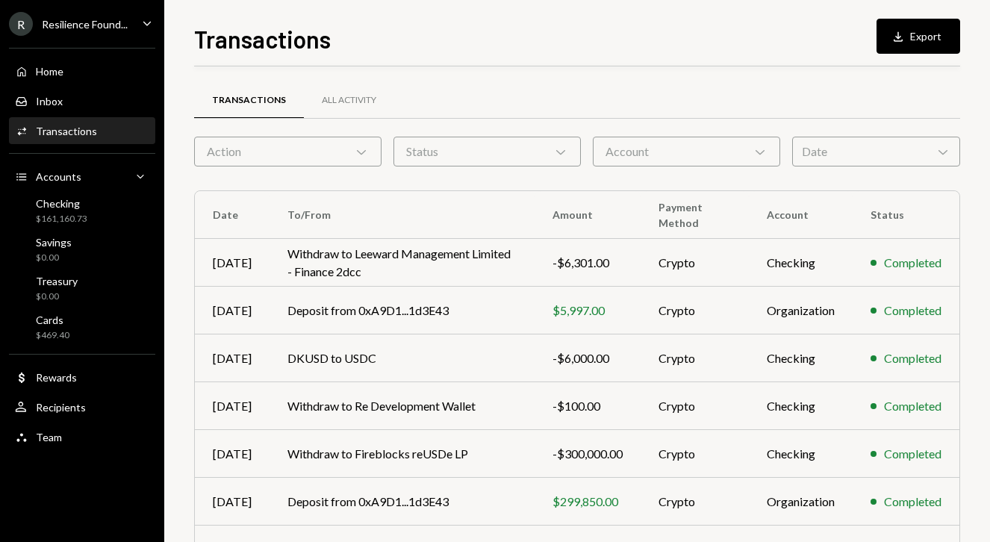
scroll to position [237, 0]
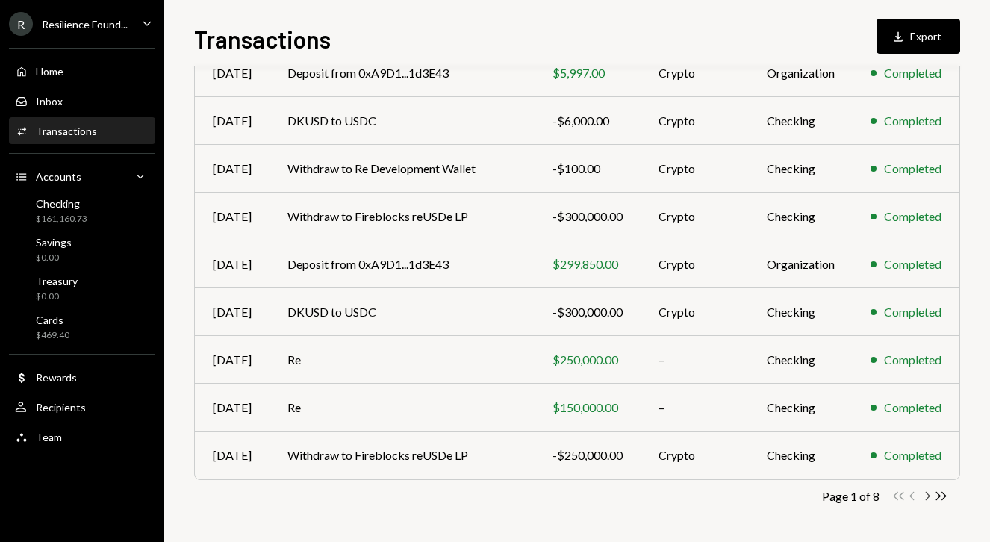
click at [928, 499] on icon "Chevron Right" at bounding box center [927, 496] width 14 height 14
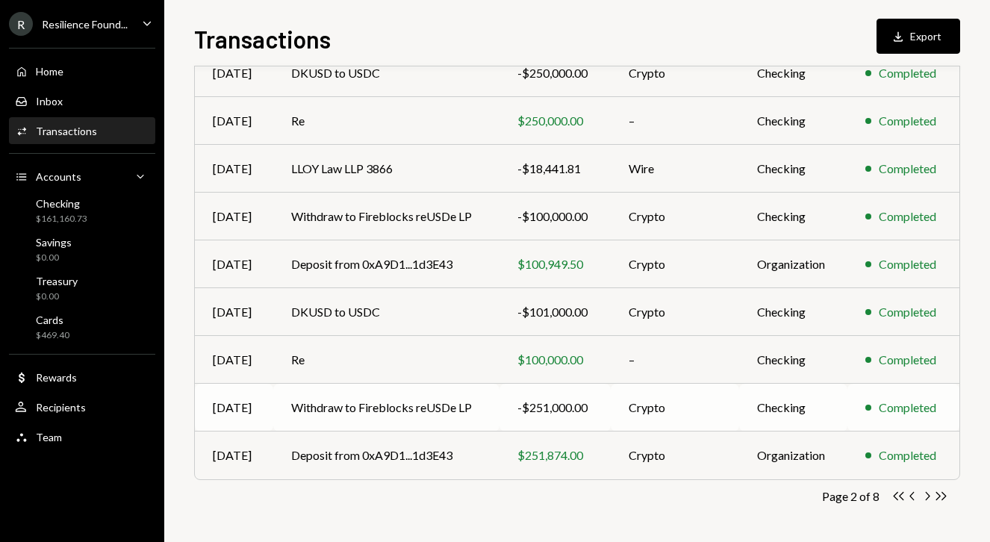
scroll to position [0, 0]
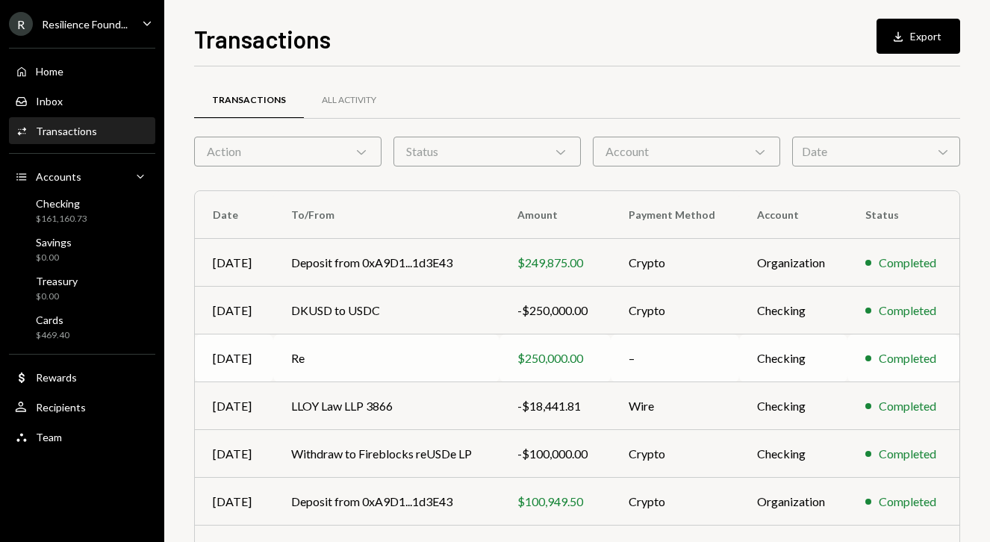
click at [464, 358] on td "Re" at bounding box center [386, 358] width 227 height 48
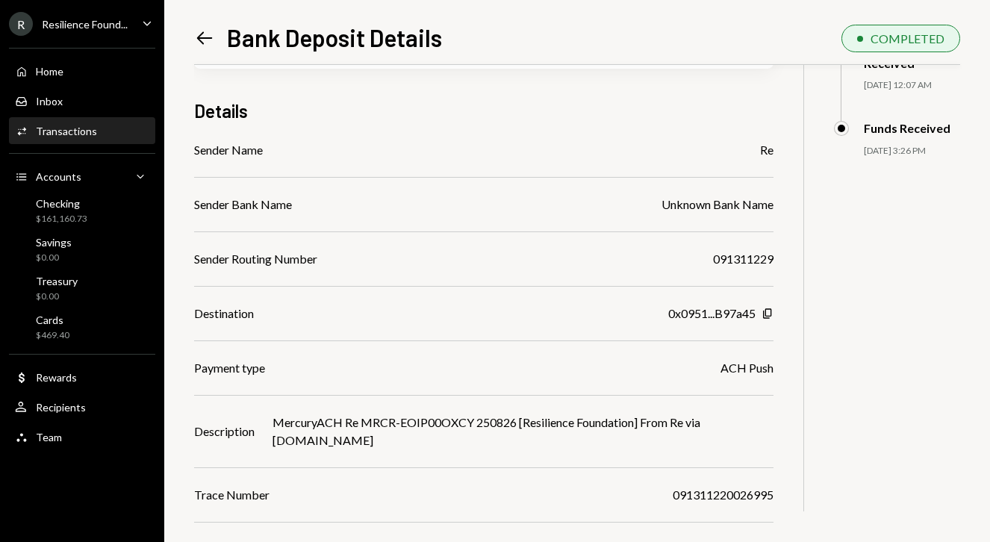
scroll to position [106, 0]
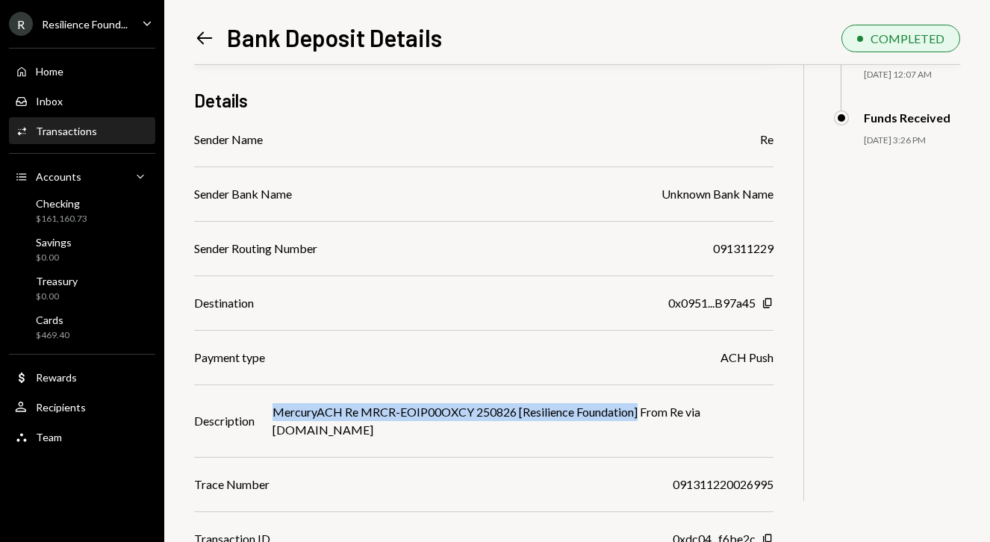
drag, startPoint x: 272, startPoint y: 413, endPoint x: 642, endPoint y: 415, distance: 370.2
click at [642, 415] on div "Description MercuryACH Re MRCR-EOIP00OXCY 250826 [Resilience Foundation] From R…" at bounding box center [483, 421] width 579 height 36
copy div "MercuryACH Re MRCR-EOIP00OXCY 250826 [Resilience Foundation]"
click at [202, 36] on icon "Left Arrow" at bounding box center [204, 38] width 21 height 21
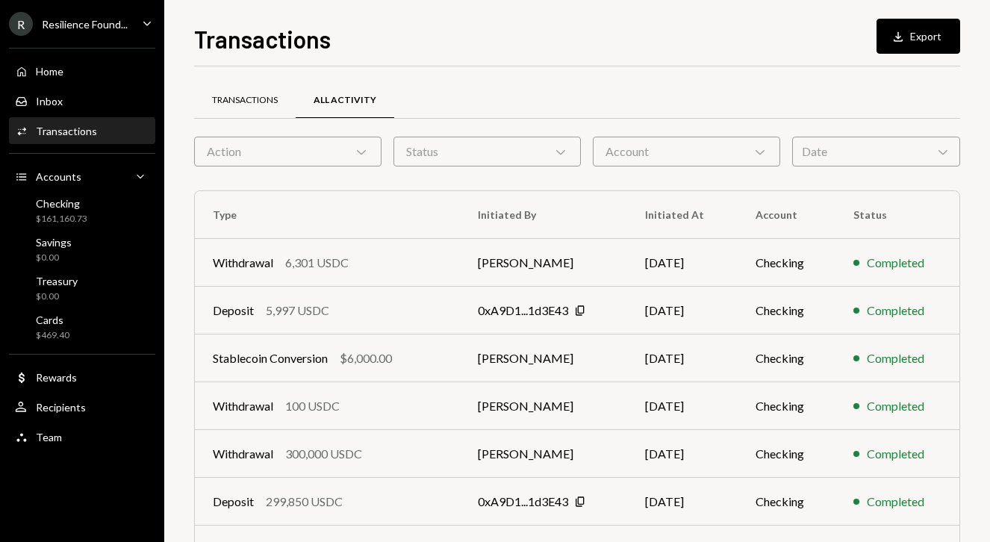
click at [263, 94] on div "Transactions" at bounding box center [245, 100] width 66 height 13
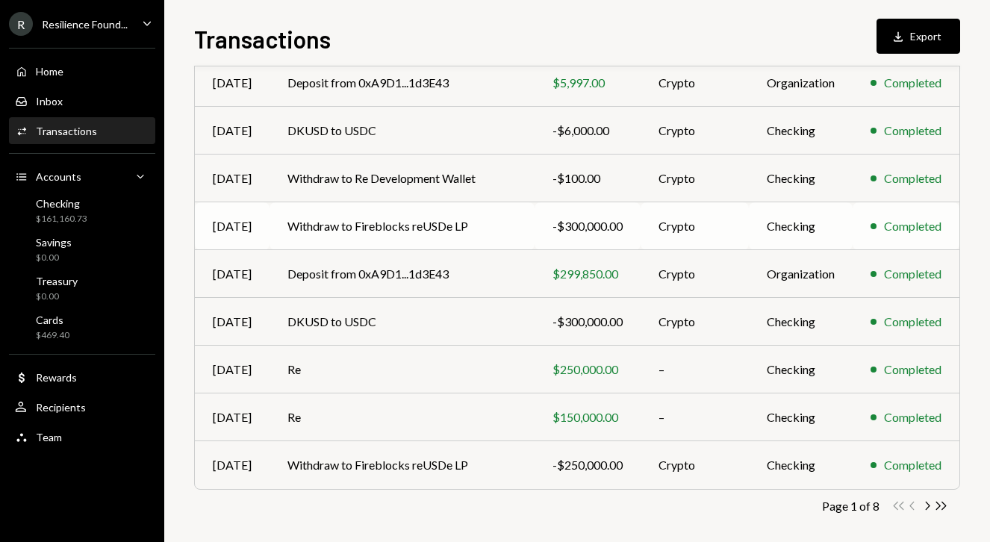
scroll to position [237, 0]
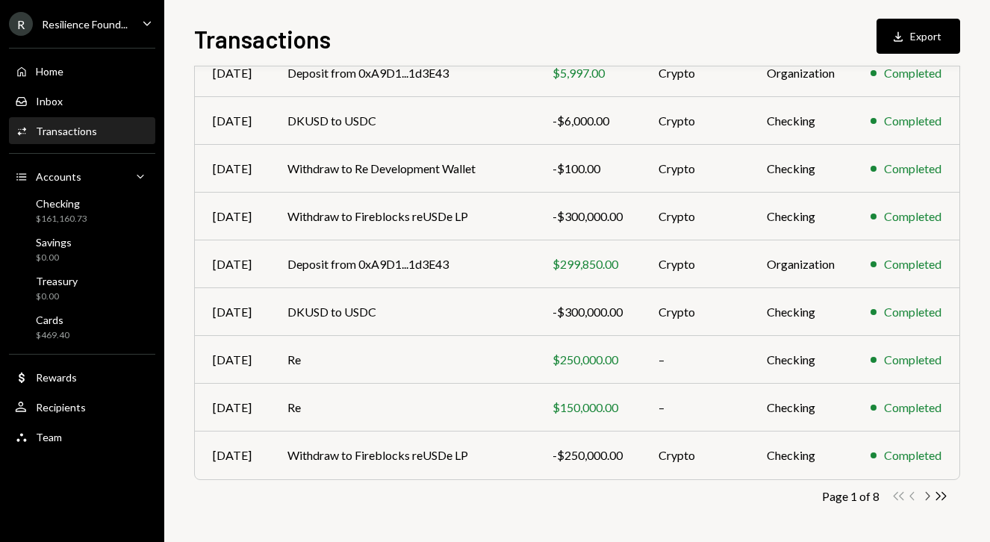
click at [927, 496] on icon "Chevron Right" at bounding box center [927, 496] width 14 height 14
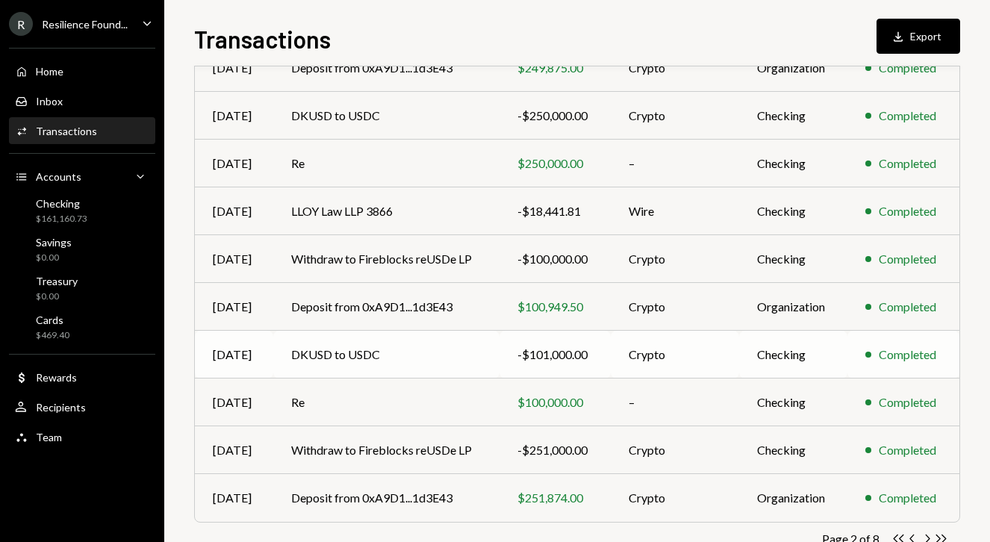
scroll to position [190, 0]
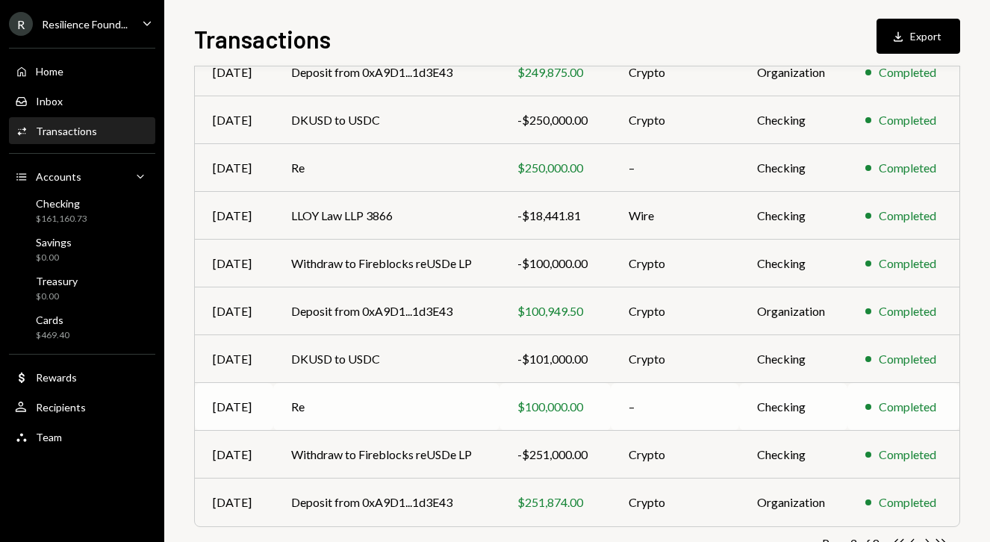
click at [390, 409] on td "Re" at bounding box center [386, 407] width 227 height 48
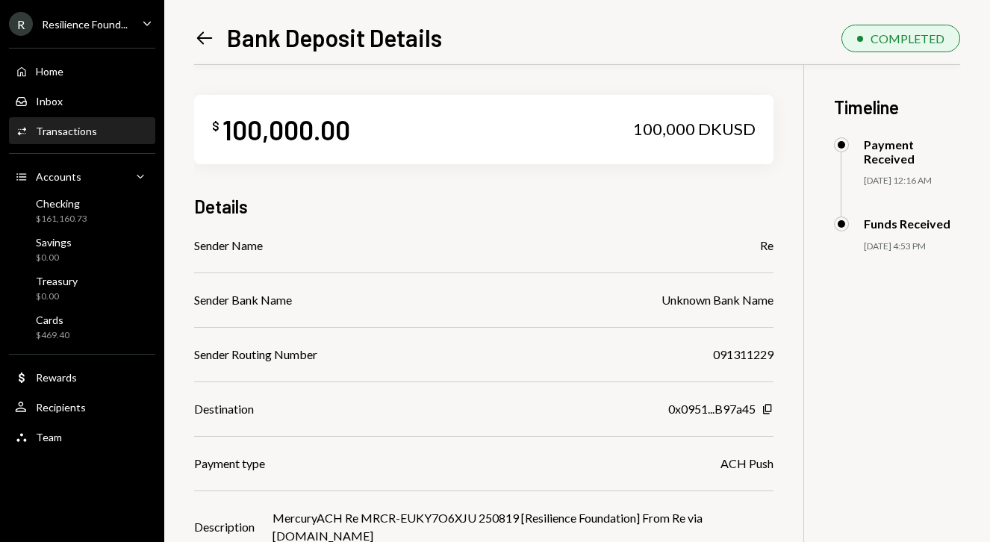
scroll to position [112, 0]
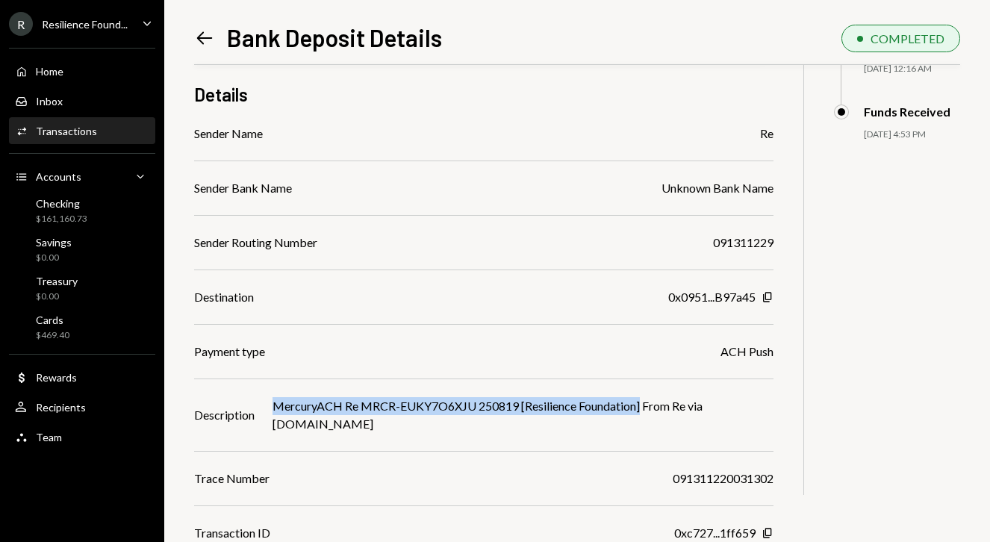
drag, startPoint x: 273, startPoint y: 406, endPoint x: 646, endPoint y: 405, distance: 372.5
click at [646, 405] on div "MercuryACH Re MRCR-EUKY7O6XJU 250819 [Resilience Foundation] From Re via mercur…" at bounding box center [522, 415] width 501 height 36
copy div "MercuryACH Re MRCR-EUKY7O6XJU 250819 [Resilience Foundation]"
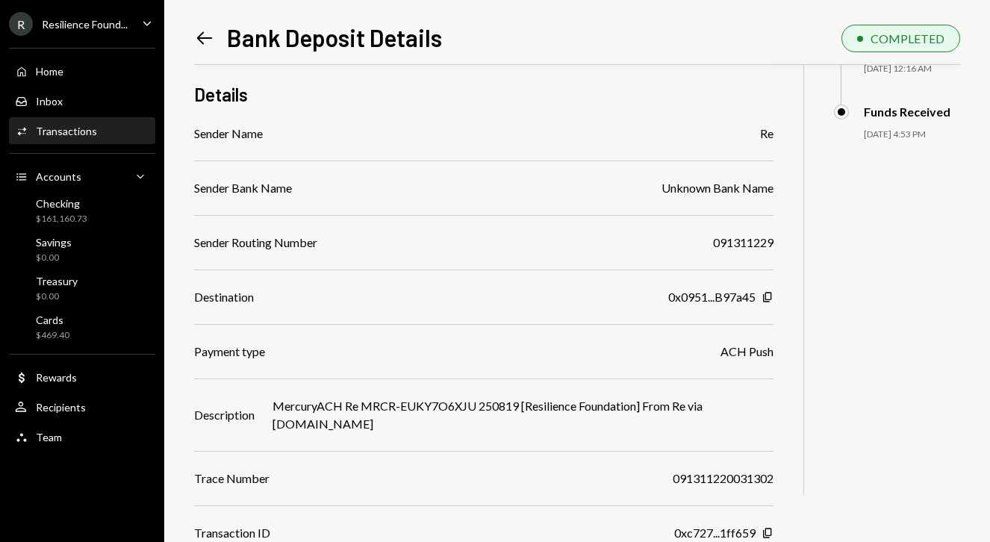
click at [456, 284] on div "Sender Name Re Sender Bank Name Unknown Bank Name Sender Routing Number 0913112…" at bounding box center [483, 333] width 579 height 417
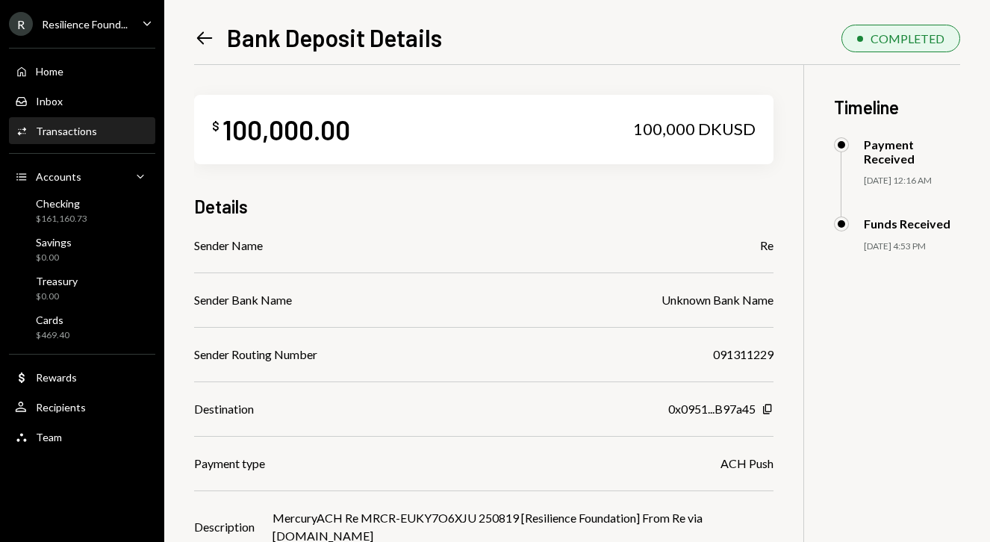
click at [202, 39] on icon "Left Arrow" at bounding box center [204, 38] width 21 height 21
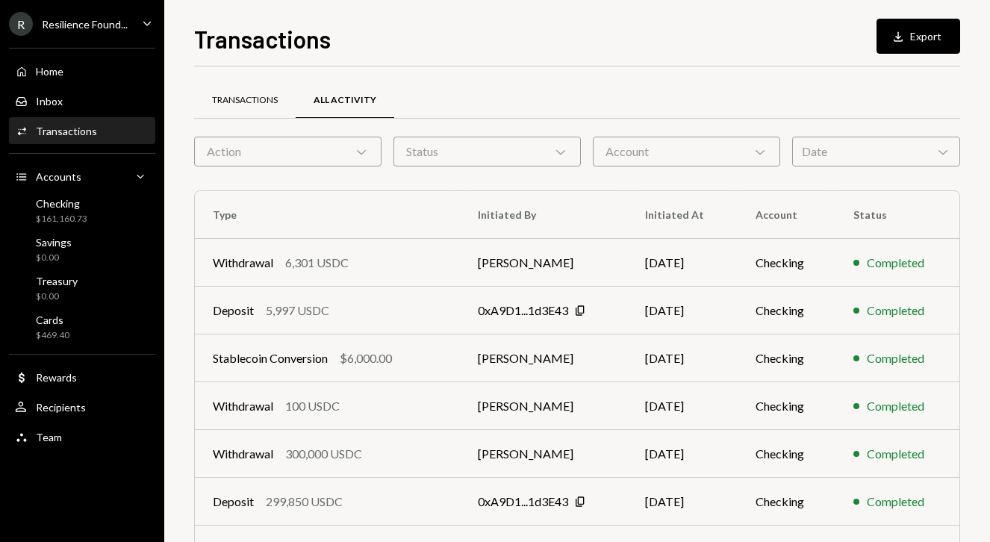
click at [252, 107] on div "Transactions" at bounding box center [245, 101] width 102 height 36
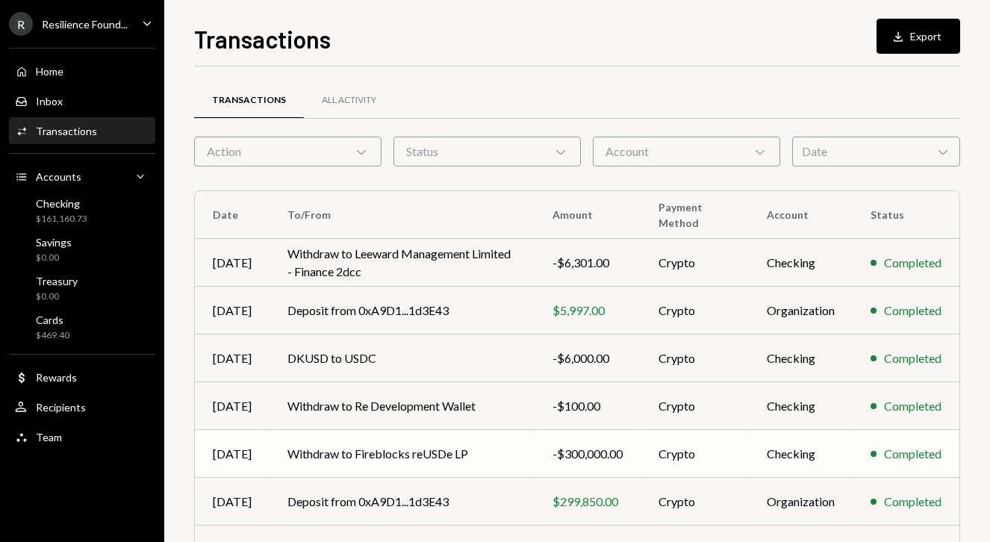
scroll to position [237, 0]
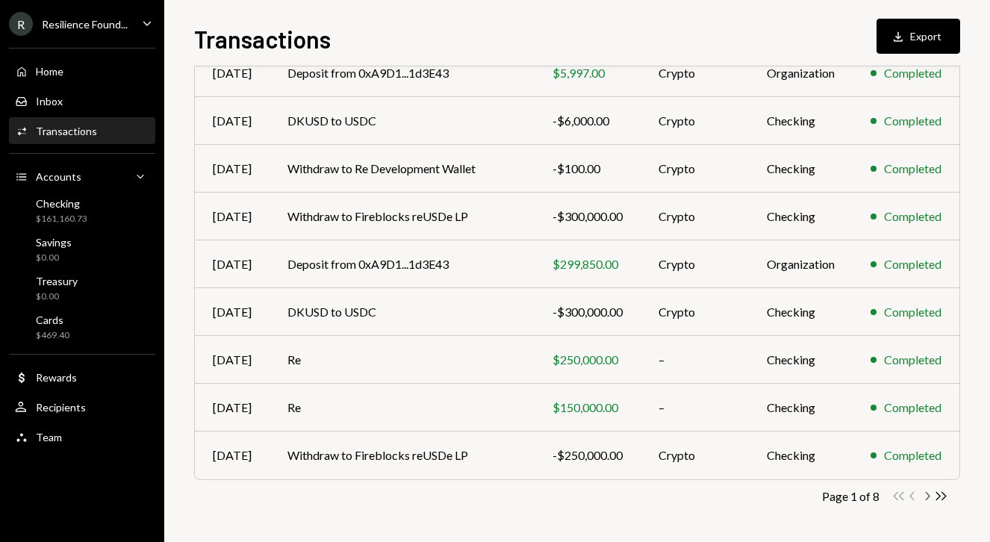
click at [928, 494] on icon "button" at bounding box center [928, 496] width 4 height 8
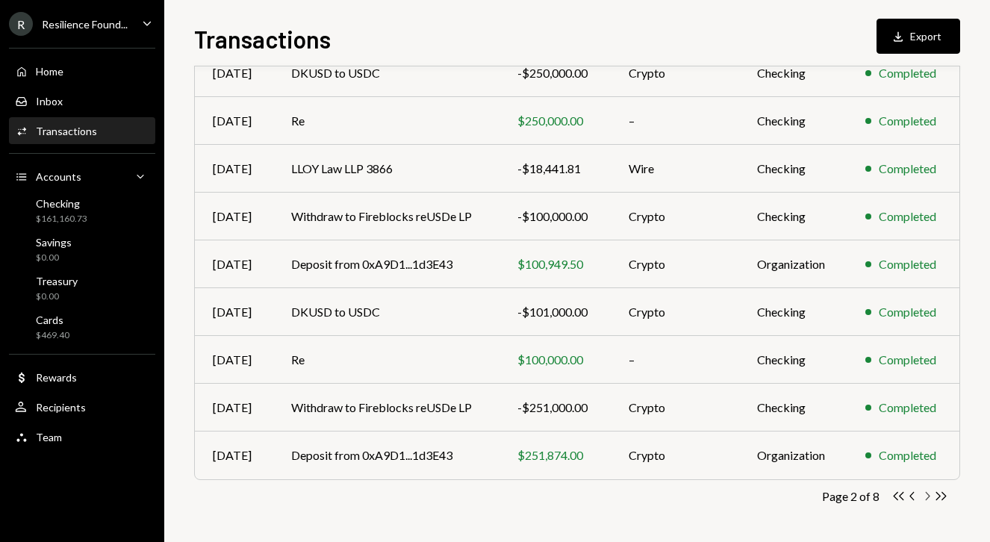
click at [928, 494] on icon "button" at bounding box center [928, 496] width 4 height 8
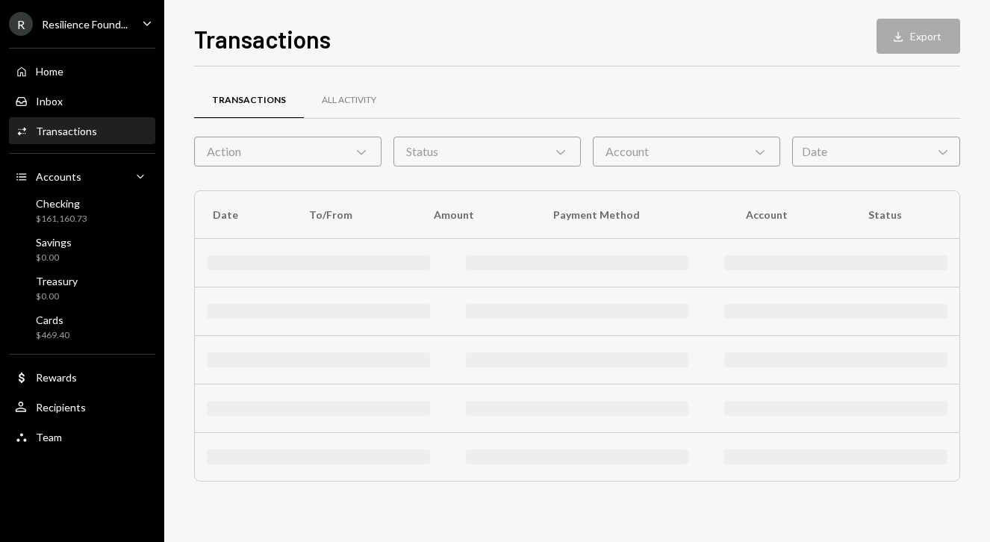
scroll to position [0, 0]
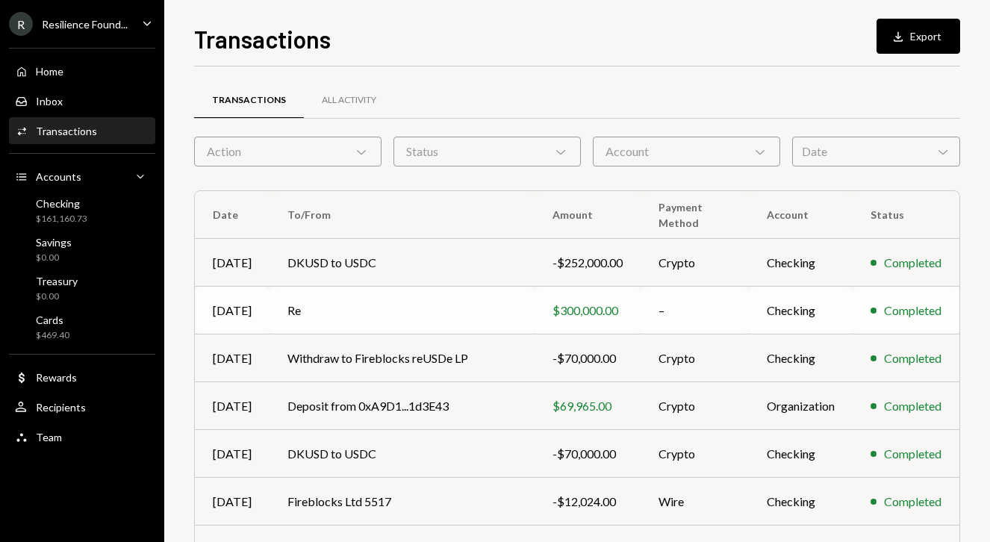
click at [345, 306] on td "Re" at bounding box center [401, 311] width 265 height 48
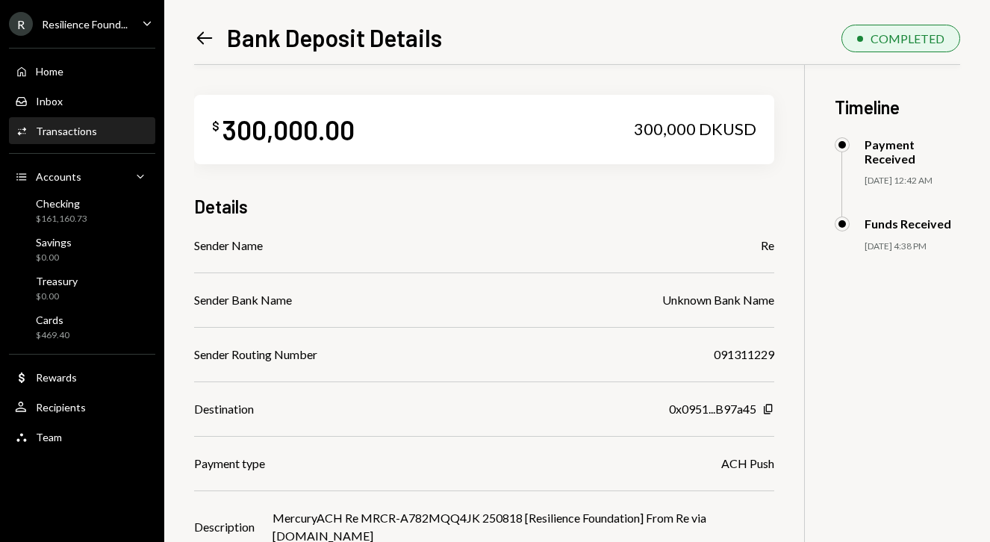
scroll to position [112, 0]
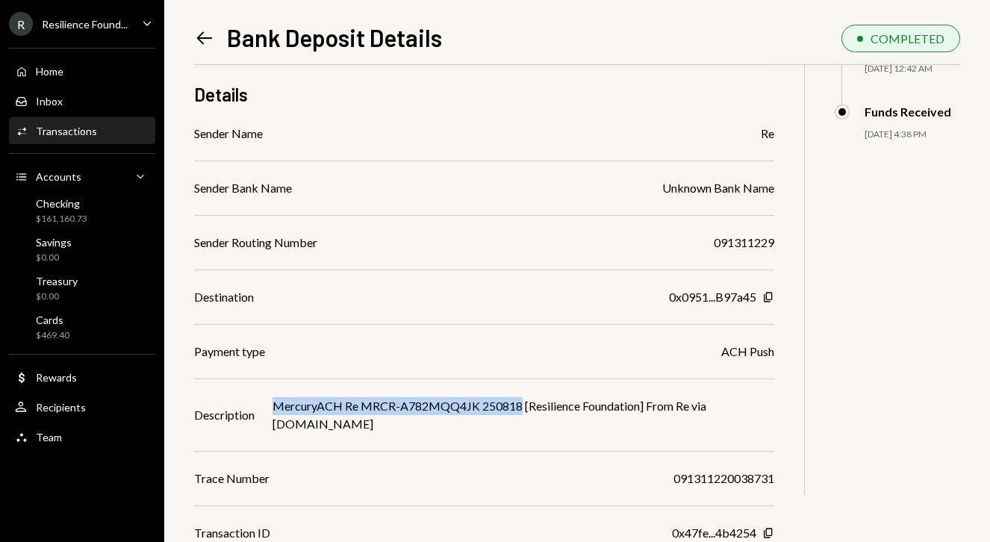
drag, startPoint x: 272, startPoint y: 405, endPoint x: 520, endPoint y: 412, distance: 248.6
click at [520, 412] on div "Description MercuryACH Re MRCR-A782MQQ4JK 250818 [Resilience Foundation] From R…" at bounding box center [484, 415] width 580 height 36
copy div "MercuryACH Re MRCR-A782MQQ4JK 250818"
click at [204, 37] on icon "Left Arrow" at bounding box center [204, 38] width 21 height 21
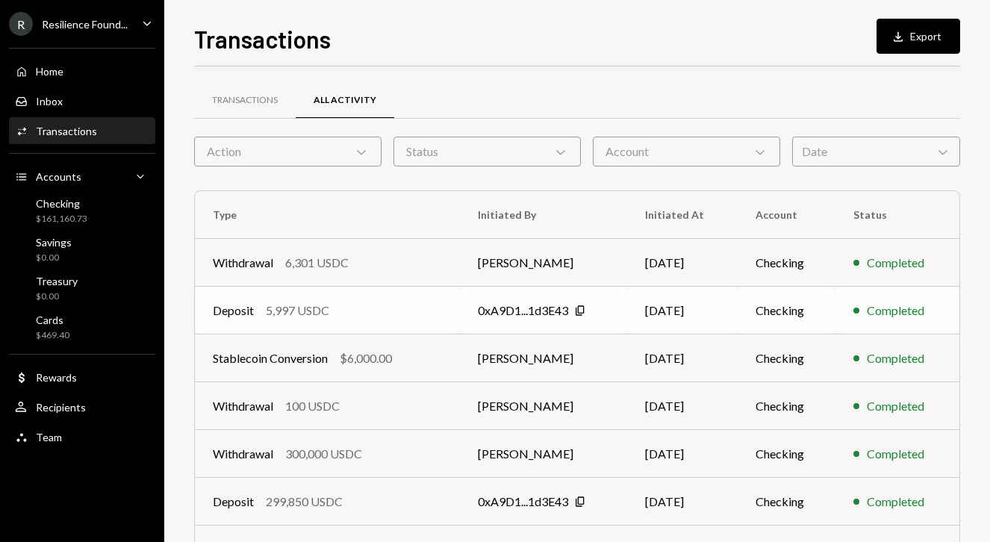
scroll to position [237, 0]
click at [263, 105] on div "Transactions" at bounding box center [245, 100] width 66 height 13
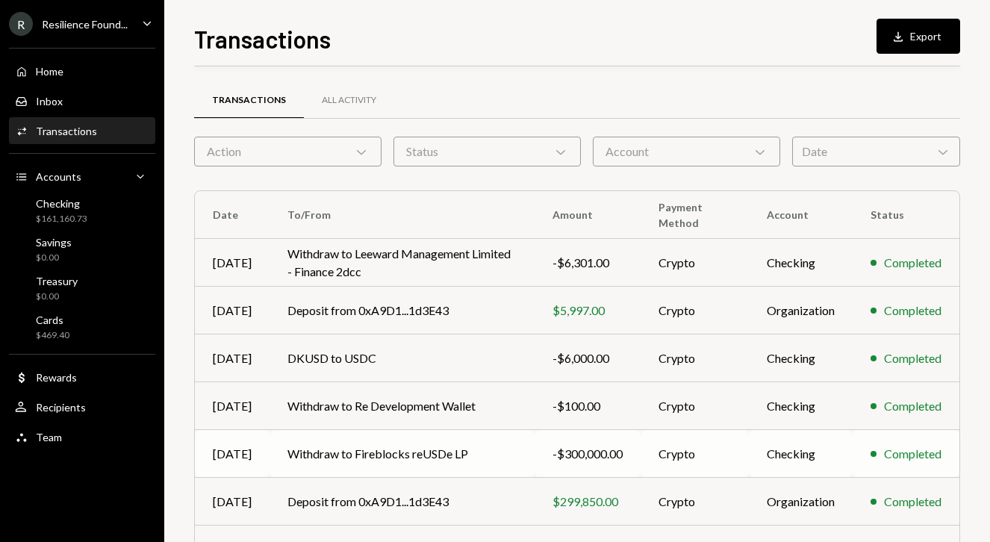
scroll to position [237, 0]
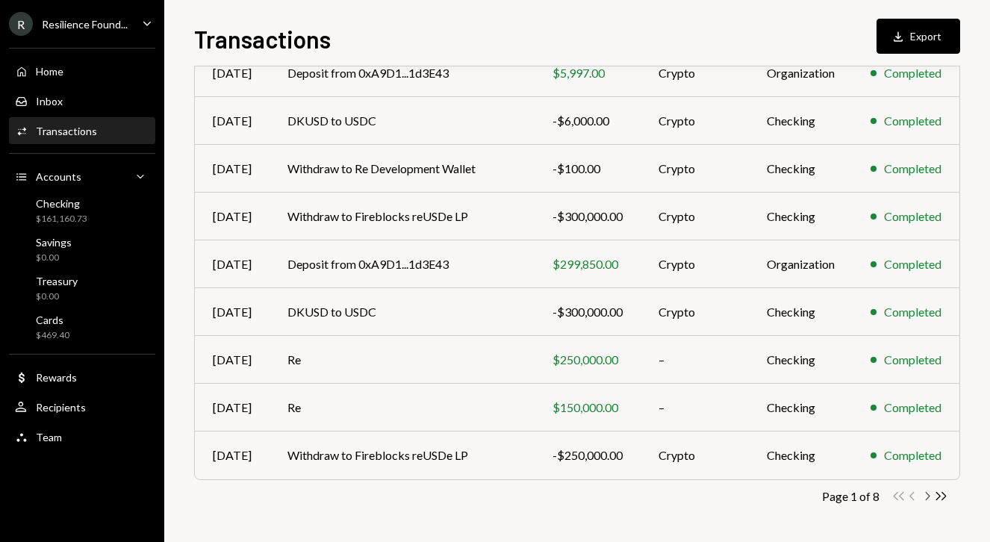
click at [926, 498] on icon "button" at bounding box center [928, 496] width 4 height 8
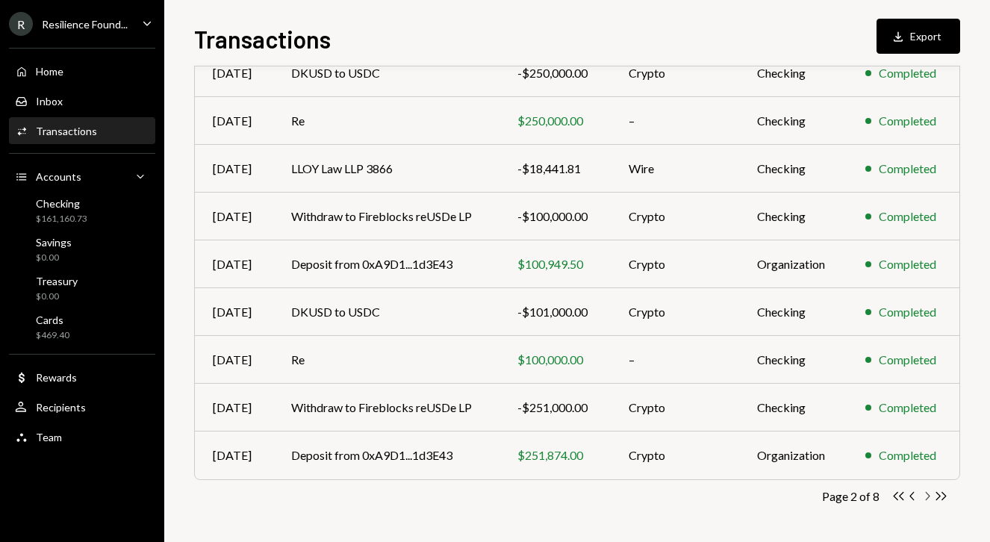
click at [926, 498] on icon "button" at bounding box center [928, 496] width 4 height 8
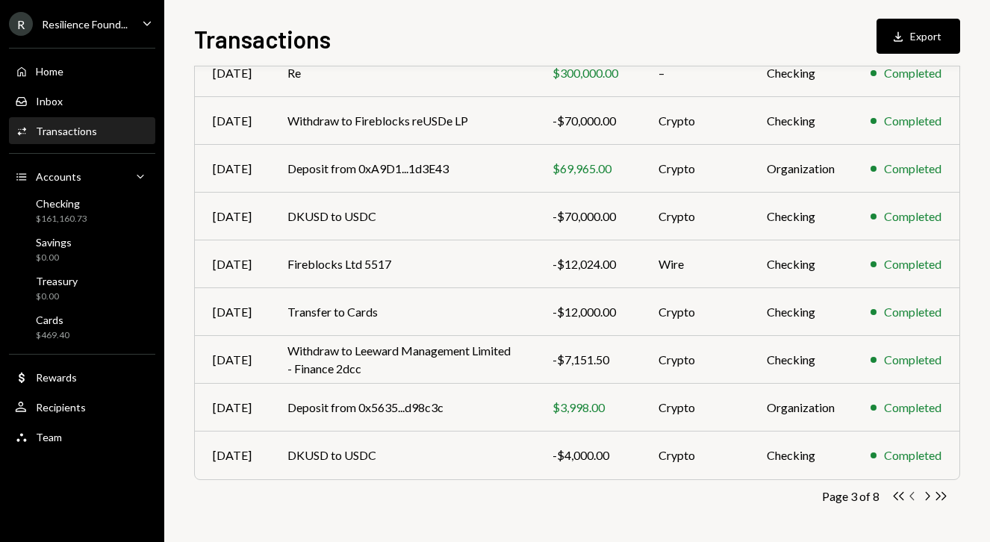
click at [911, 496] on icon "Chevron Left" at bounding box center [912, 496] width 14 height 14
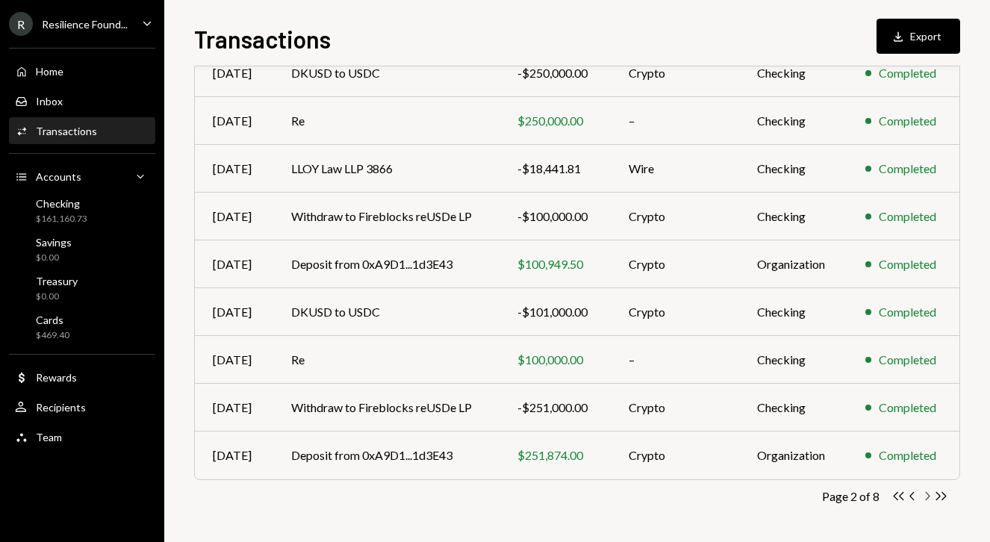
click at [925, 498] on icon "Chevron Right" at bounding box center [927, 496] width 14 height 14
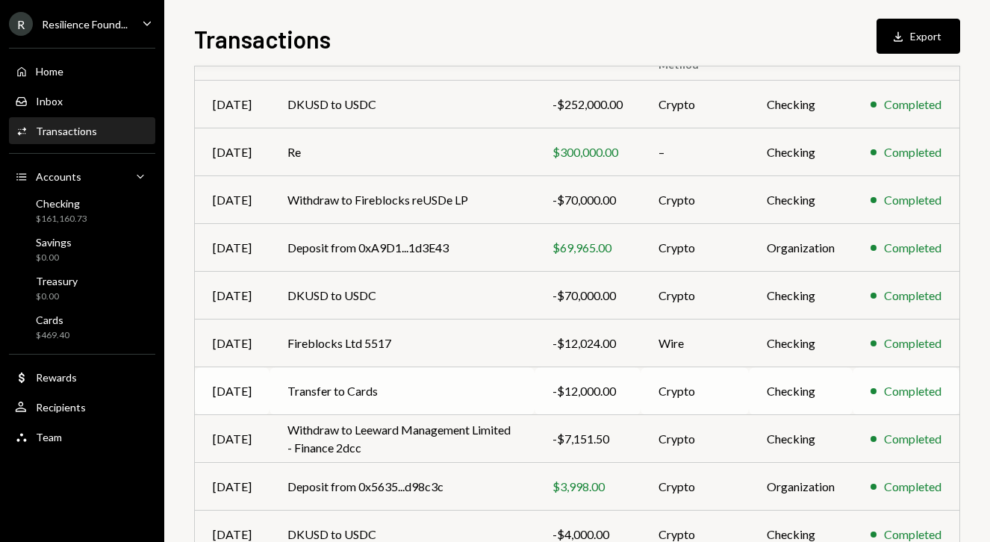
scroll to position [159, 0]
click at [396, 258] on td "Deposit from 0xA9D1...1d3E43" at bounding box center [401, 247] width 265 height 48
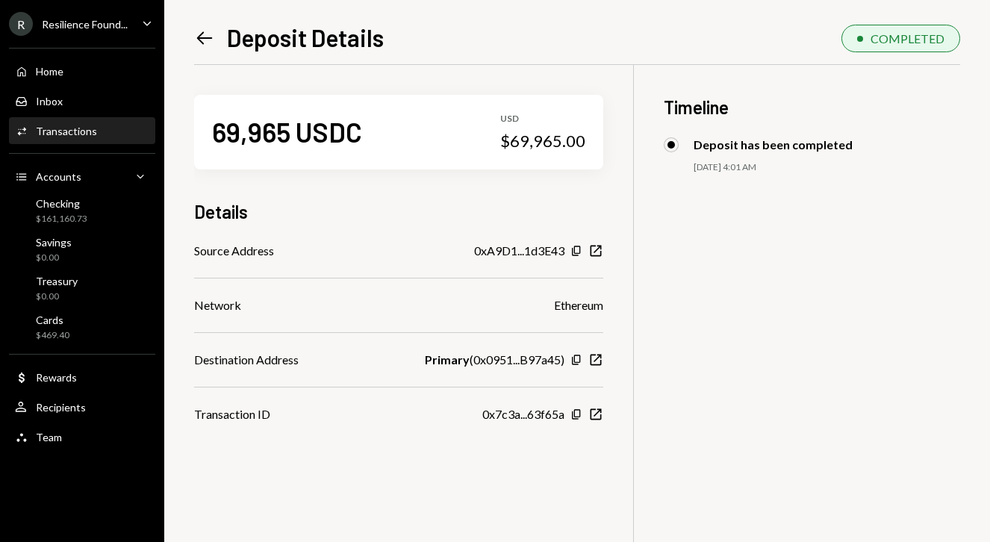
click at [200, 40] on icon "Left Arrow" at bounding box center [204, 38] width 21 height 21
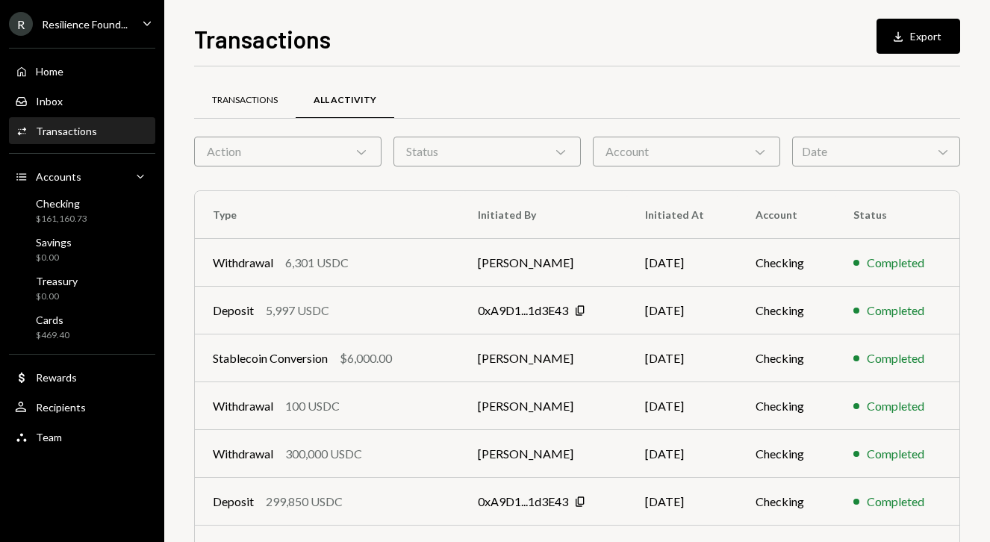
click at [257, 102] on div "Transactions" at bounding box center [245, 100] width 66 height 13
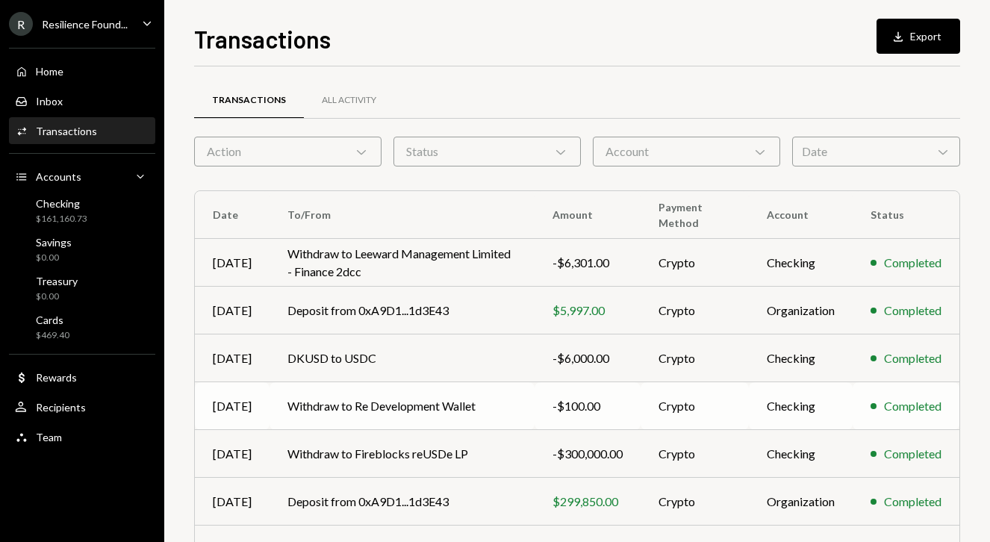
scroll to position [237, 0]
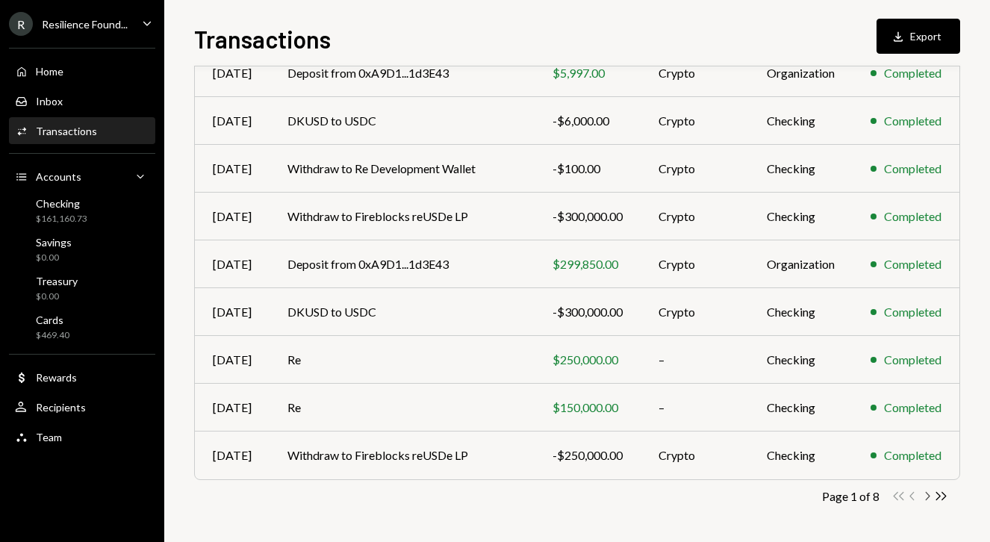
click at [928, 497] on icon "button" at bounding box center [928, 496] width 4 height 8
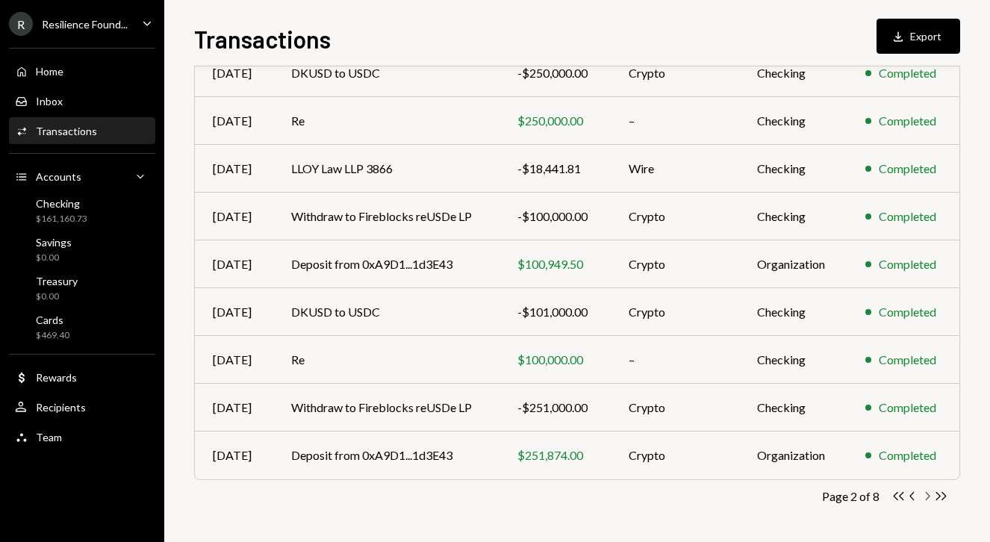
click at [928, 497] on icon "button" at bounding box center [928, 496] width 4 height 8
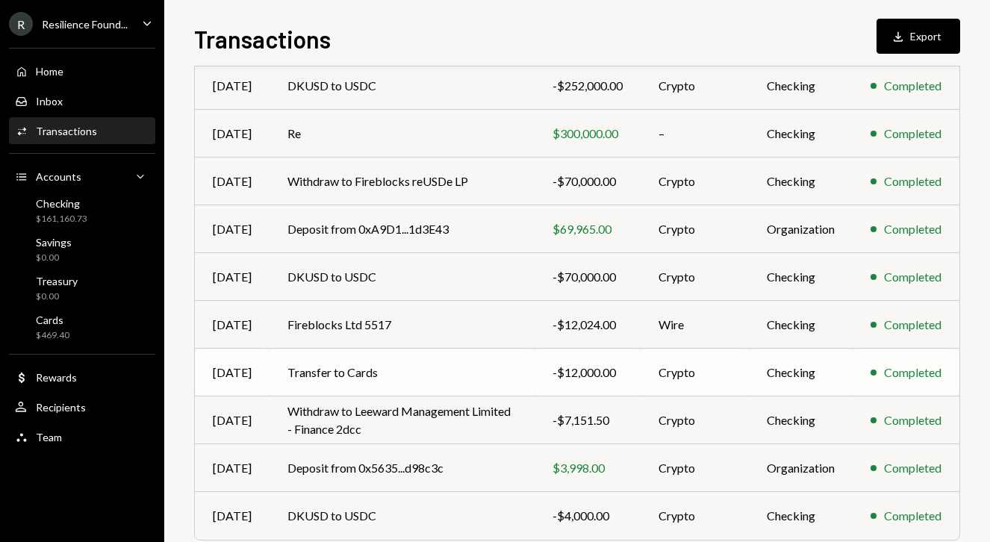
scroll to position [190, 0]
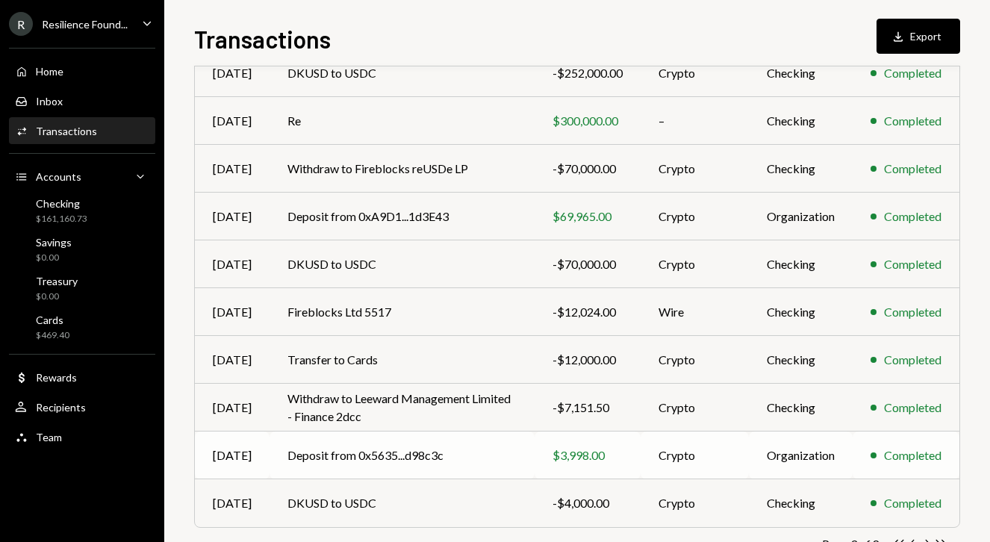
click at [490, 458] on td "Deposit from 0x5635...d98c3c" at bounding box center [401, 455] width 265 height 48
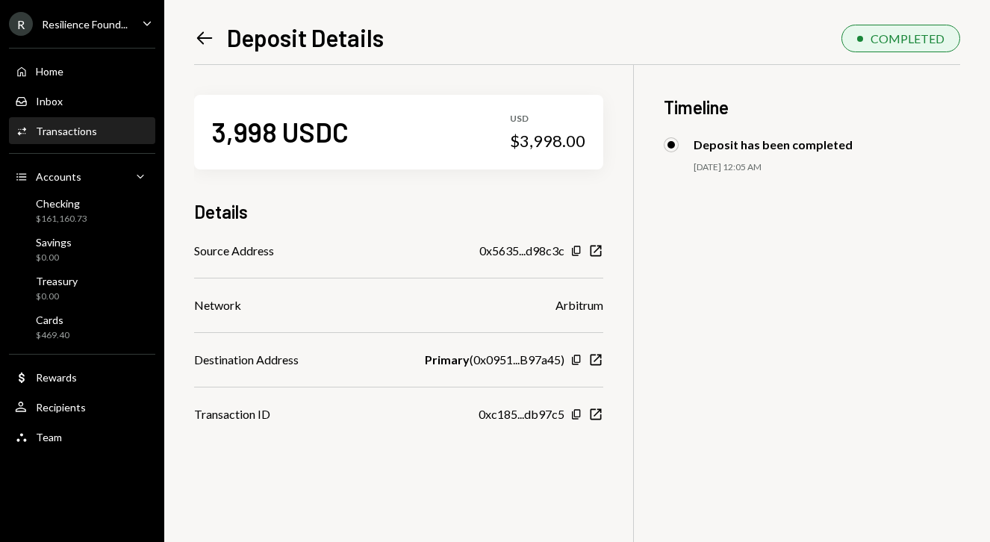
click at [202, 44] on icon "Left Arrow" at bounding box center [204, 38] width 21 height 21
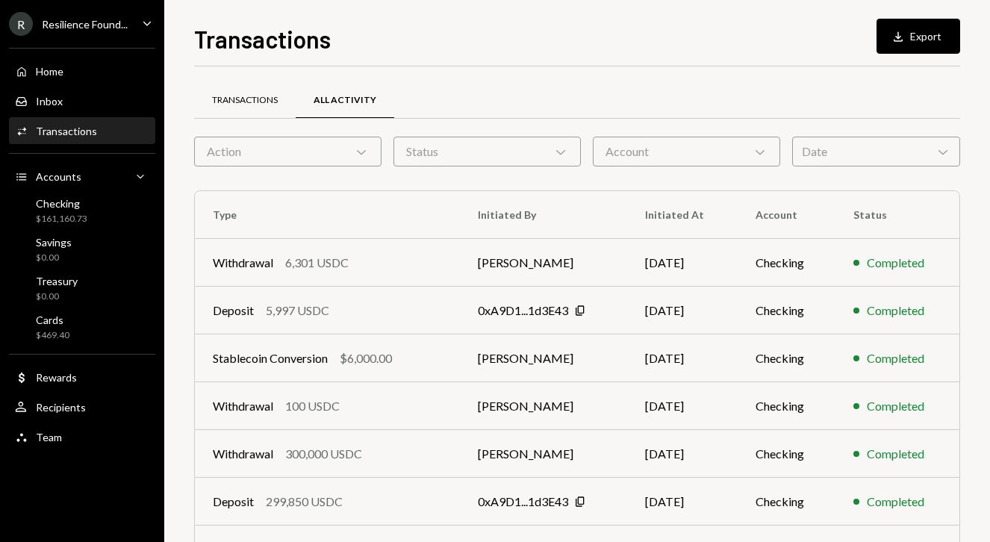
click at [245, 94] on div "Transactions" at bounding box center [245, 100] width 66 height 13
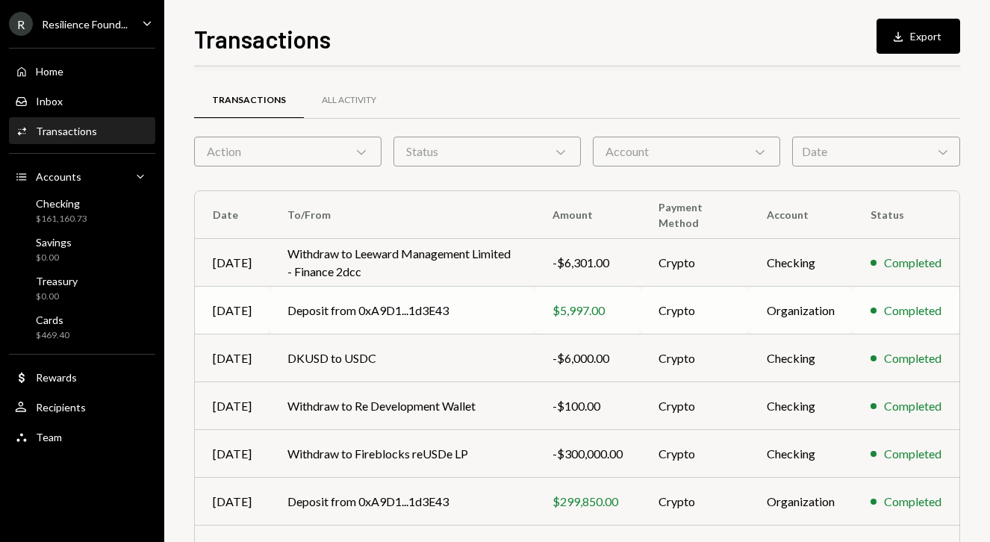
scroll to position [237, 0]
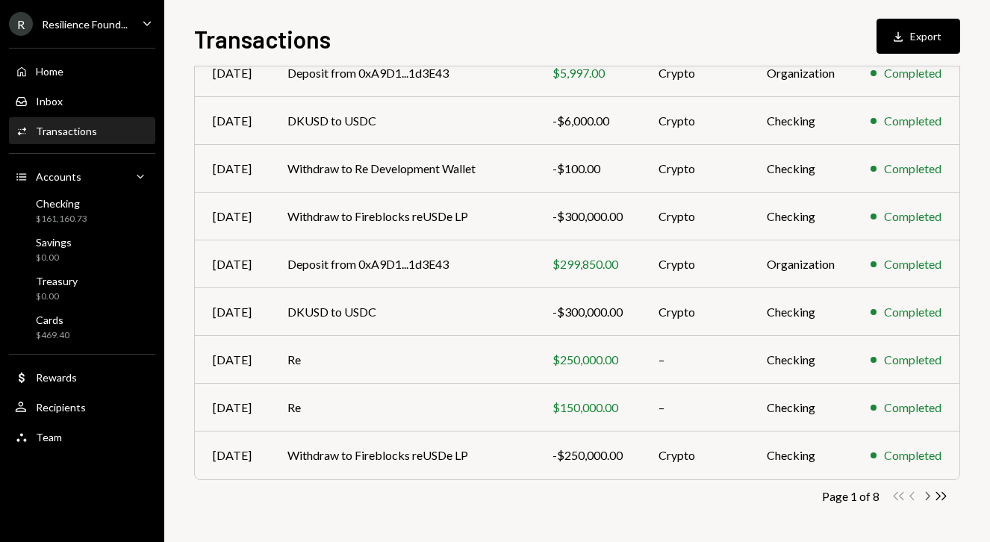
click at [929, 496] on icon "button" at bounding box center [928, 496] width 4 height 8
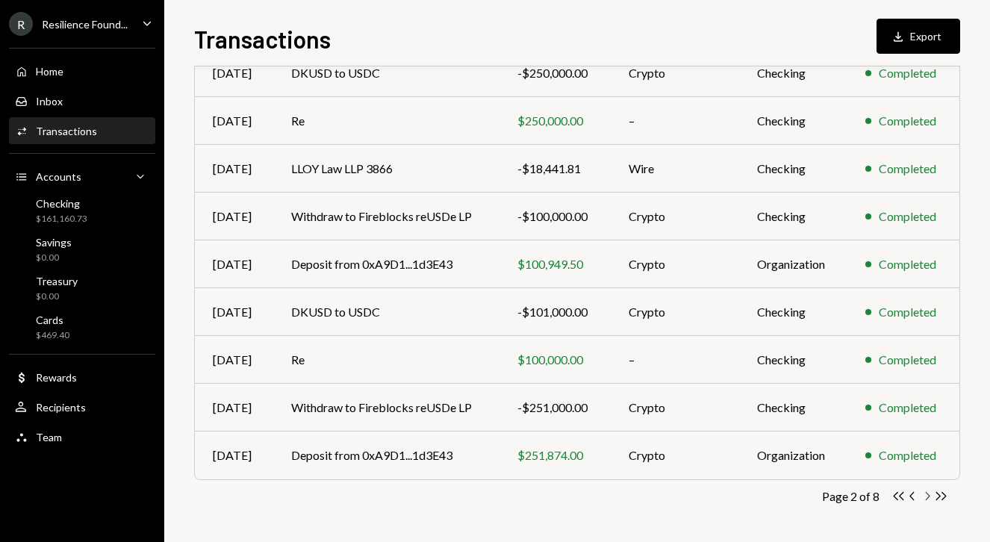
click at [929, 496] on icon "button" at bounding box center [928, 496] width 4 height 8
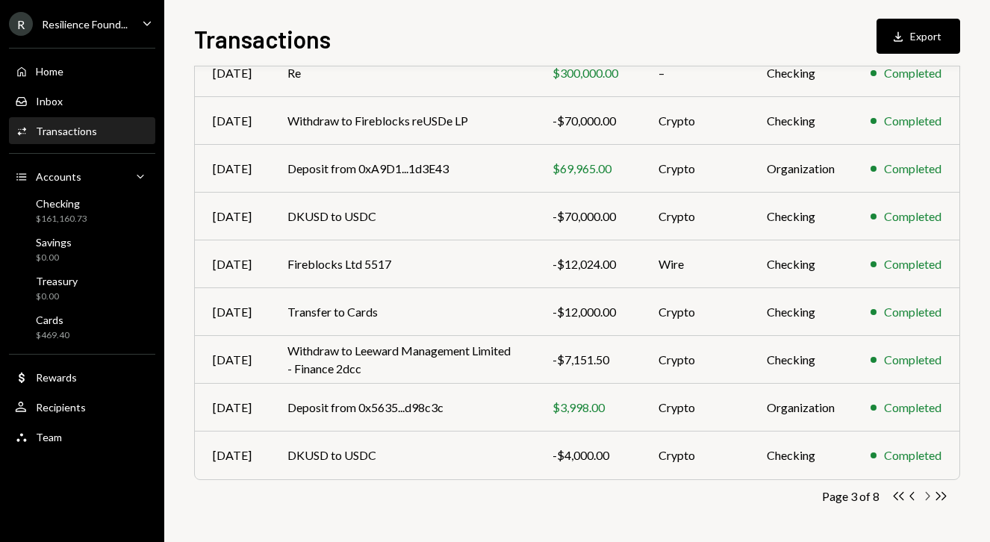
click at [929, 496] on icon "button" at bounding box center [928, 496] width 4 height 8
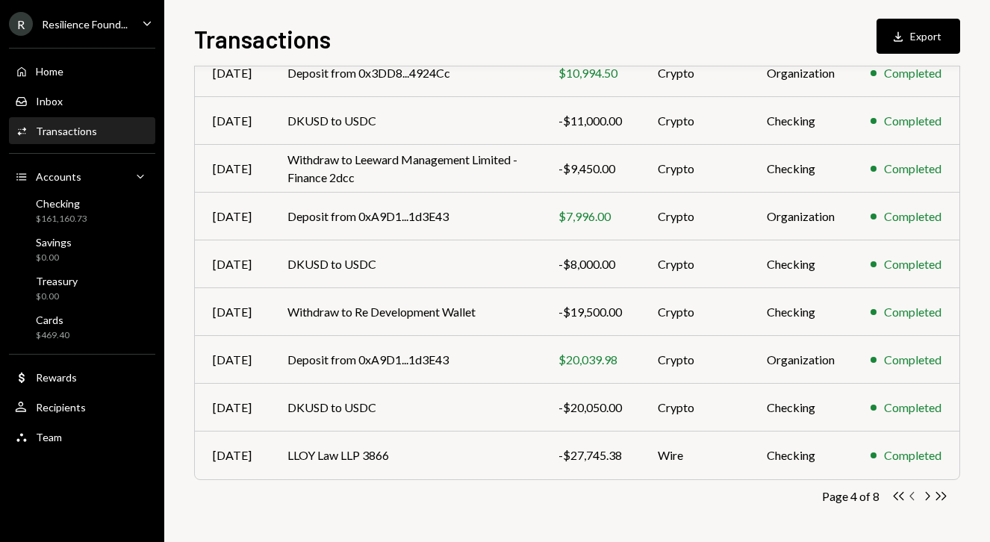
click at [911, 498] on icon "button" at bounding box center [911, 496] width 4 height 8
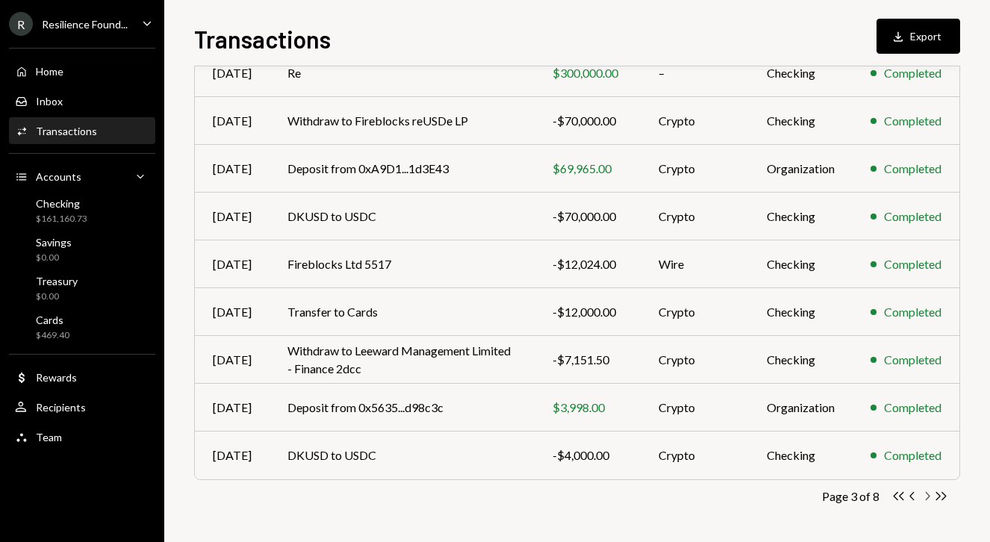
click at [923, 495] on icon "Chevron Right" at bounding box center [927, 496] width 14 height 14
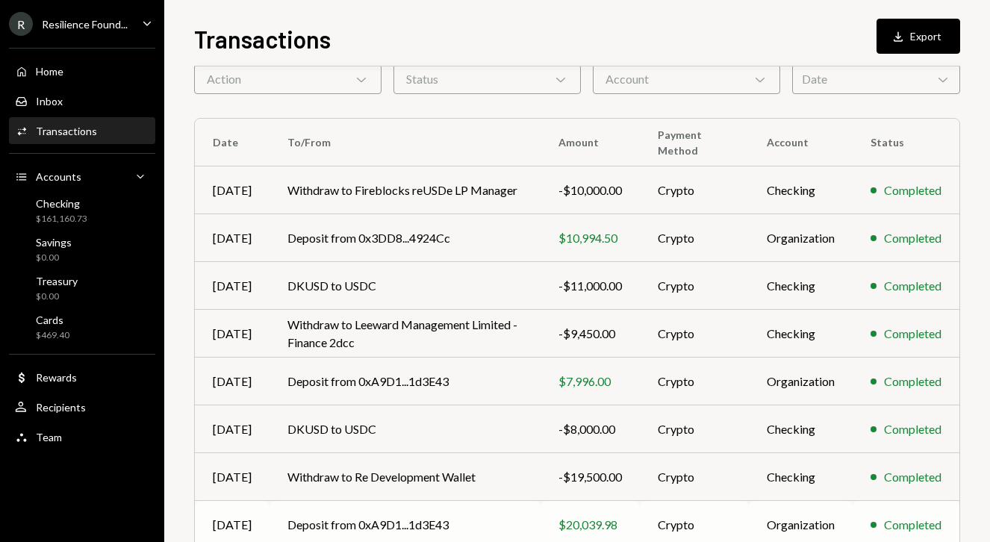
scroll to position [70, 0]
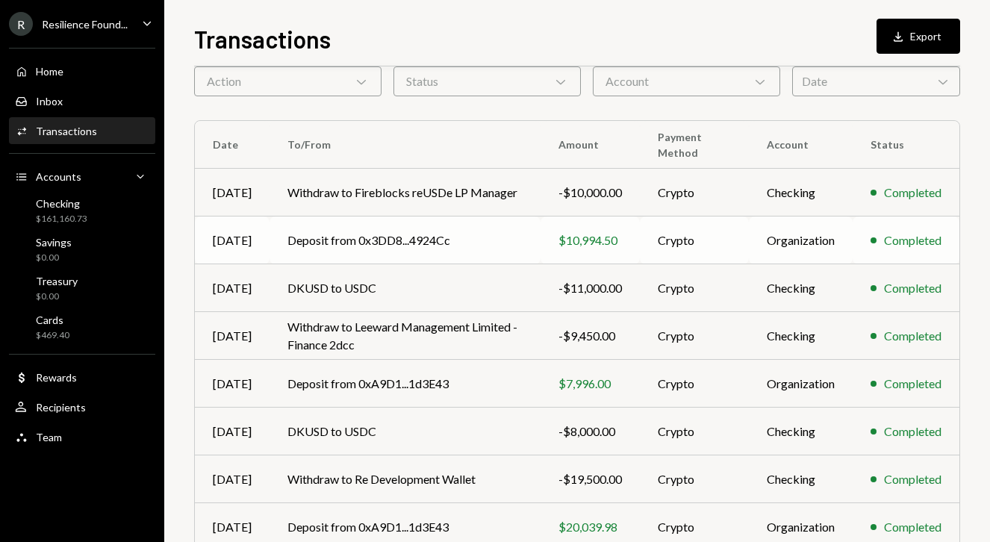
click at [484, 237] on td "Deposit from 0x3DD8...4924Cc" at bounding box center [404, 240] width 271 height 48
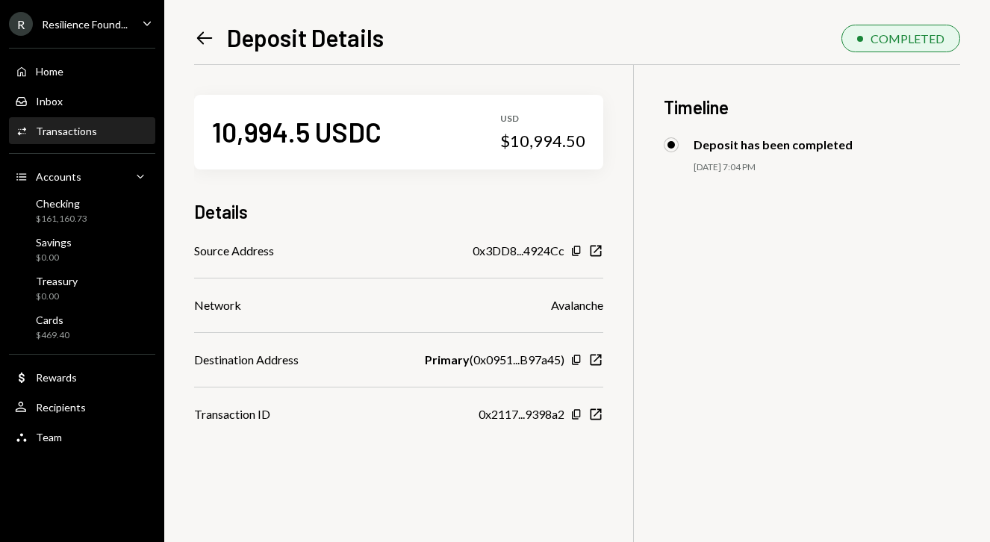
click at [202, 41] on icon "Left Arrow" at bounding box center [204, 38] width 21 height 21
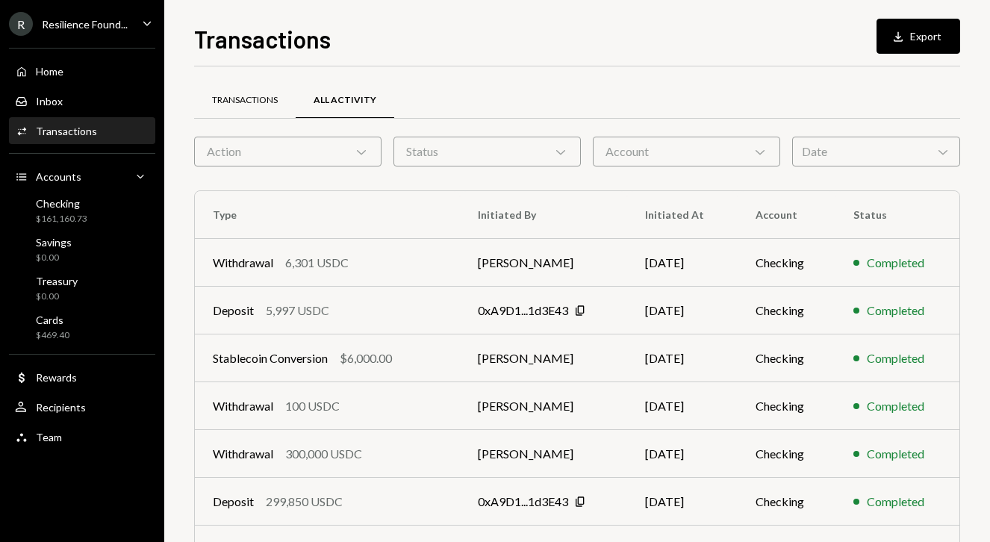
click at [268, 107] on div "Transactions" at bounding box center [245, 101] width 102 height 36
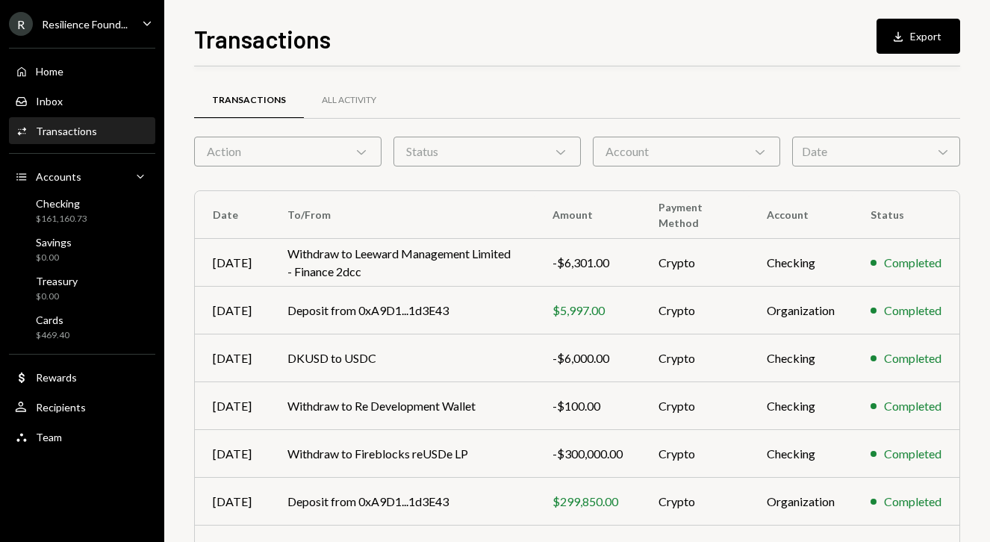
scroll to position [237, 0]
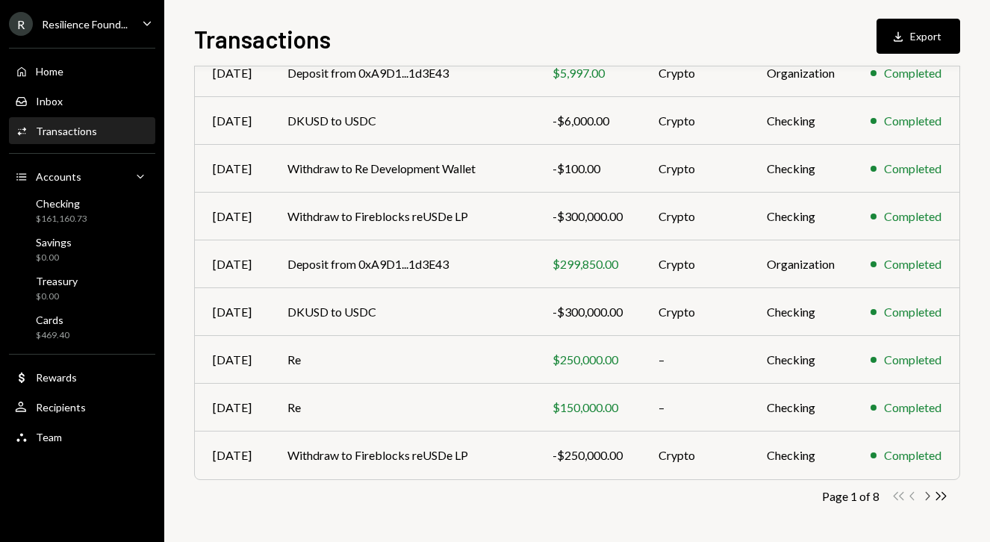
click at [926, 499] on icon "button" at bounding box center [928, 496] width 4 height 8
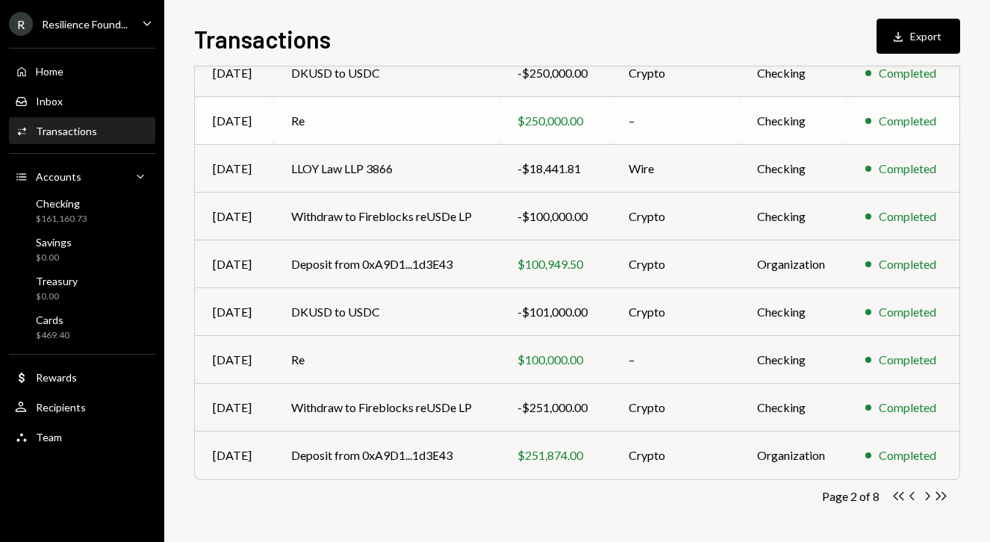
scroll to position [0, 0]
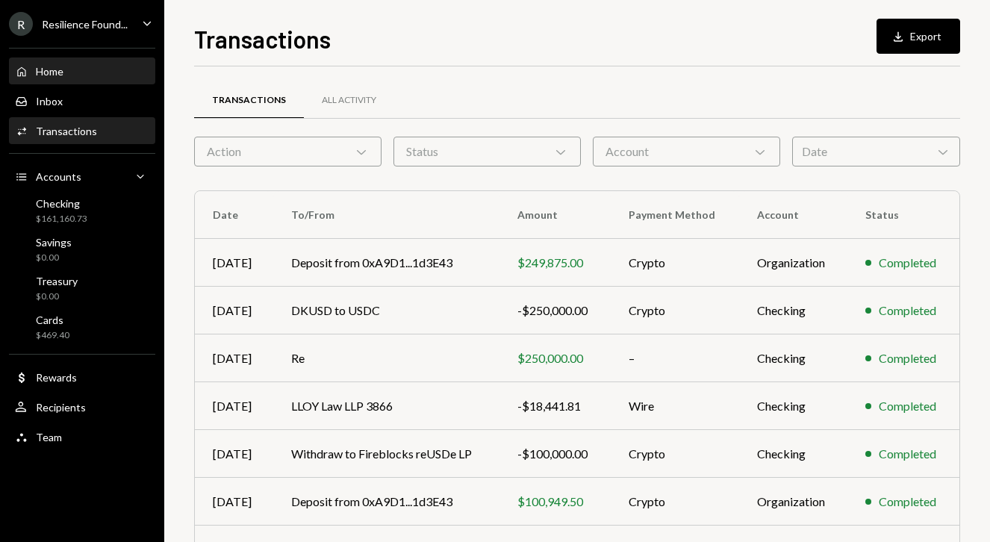
click at [79, 63] on div "Home Home" at bounding box center [82, 71] width 134 height 25
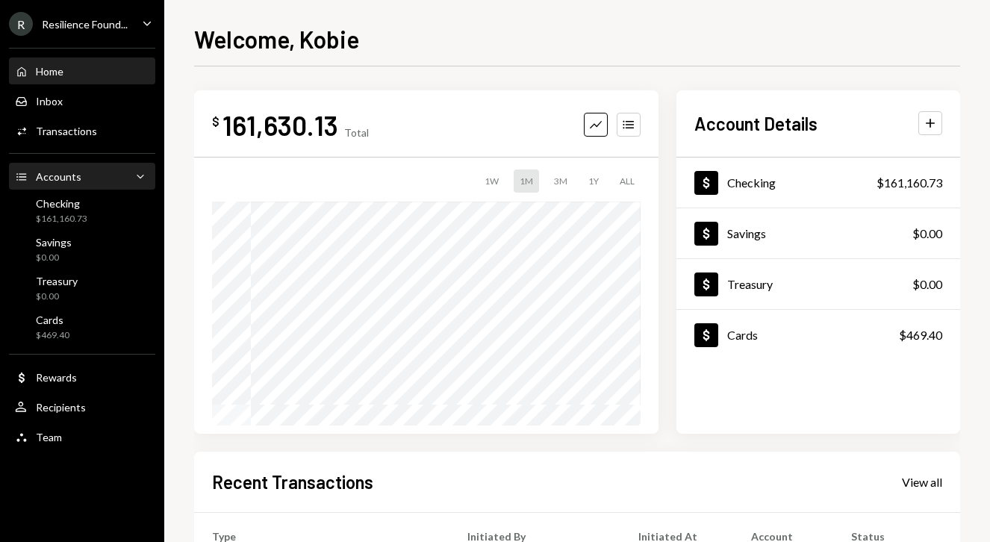
click at [57, 170] on div "Accounts" at bounding box center [59, 176] width 46 height 13
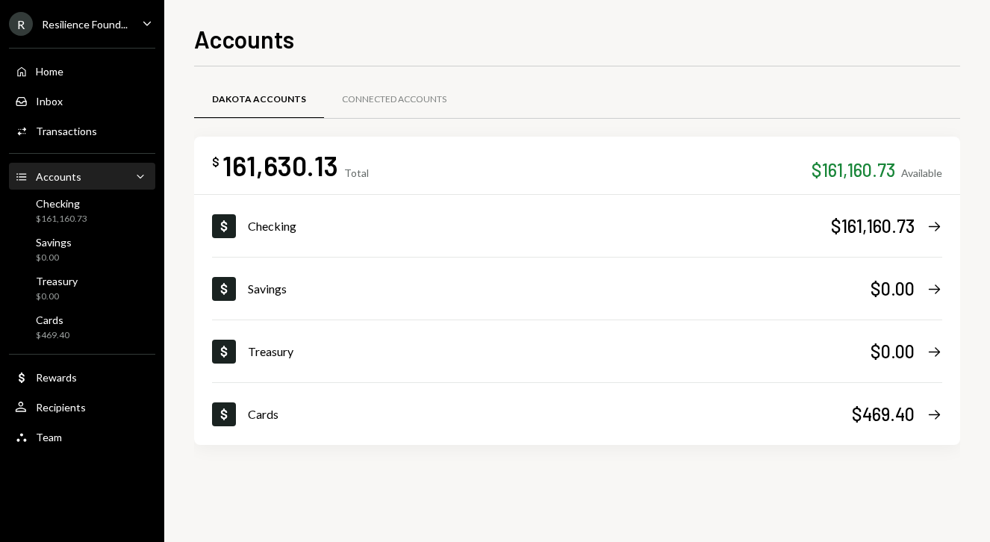
click at [75, 10] on ul "R Resilience Found... Caret Down Home Home Inbox Inbox Activities Transactions …" at bounding box center [82, 226] width 164 height 453
click at [75, 28] on div "Resilience Found..." at bounding box center [85, 24] width 86 height 13
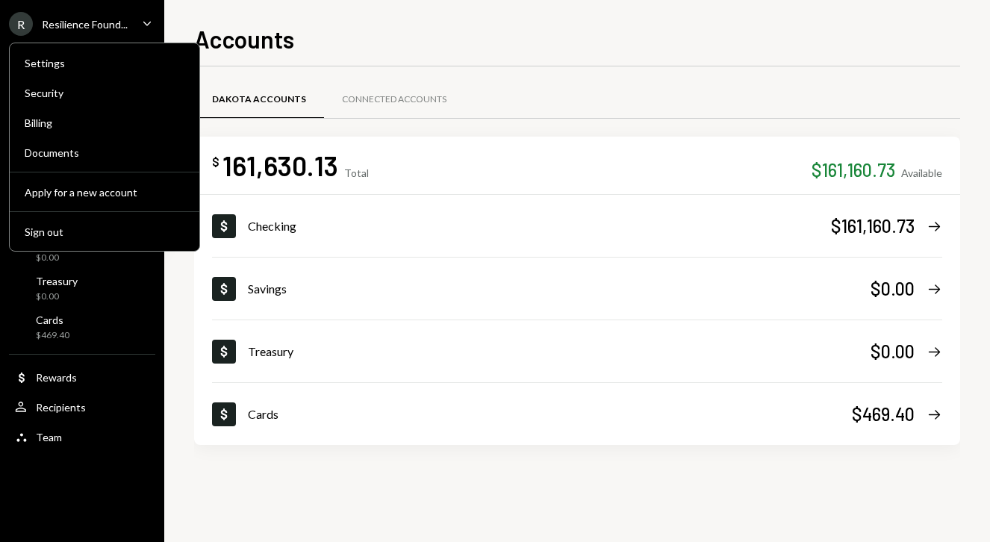
click at [75, 28] on div "Resilience Found..." at bounding box center [85, 24] width 86 height 13
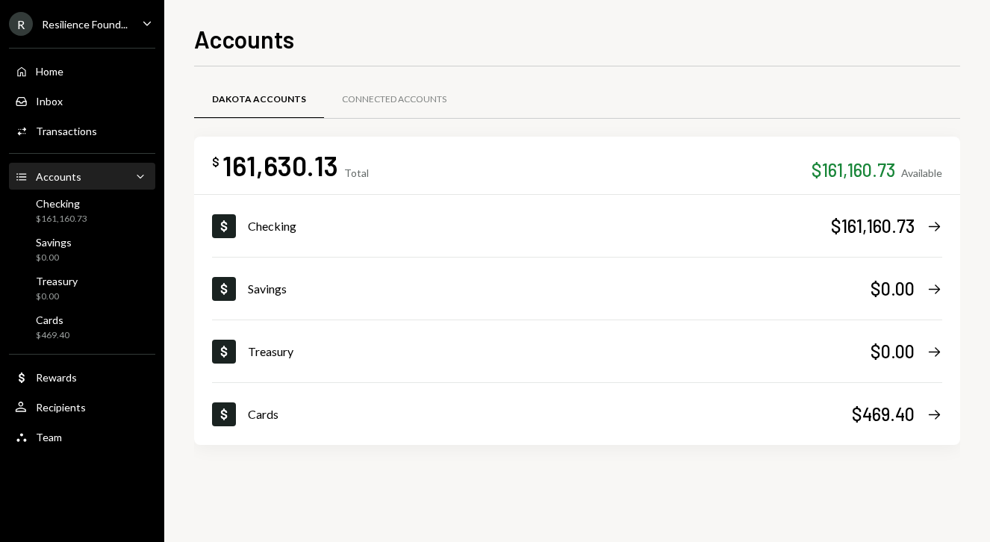
click at [75, 28] on div "Resilience Found..." at bounding box center [85, 24] width 86 height 13
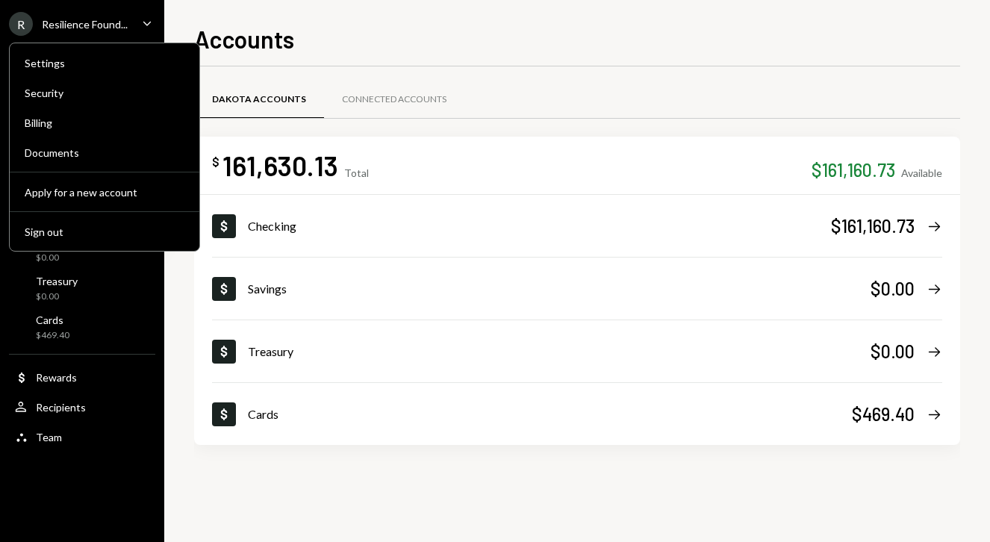
click at [55, 246] on div "Settings Security Billing Documents Apply for a new account Sign out" at bounding box center [104, 147] width 191 height 209
click at [50, 232] on div "Sign out" at bounding box center [105, 231] width 160 height 13
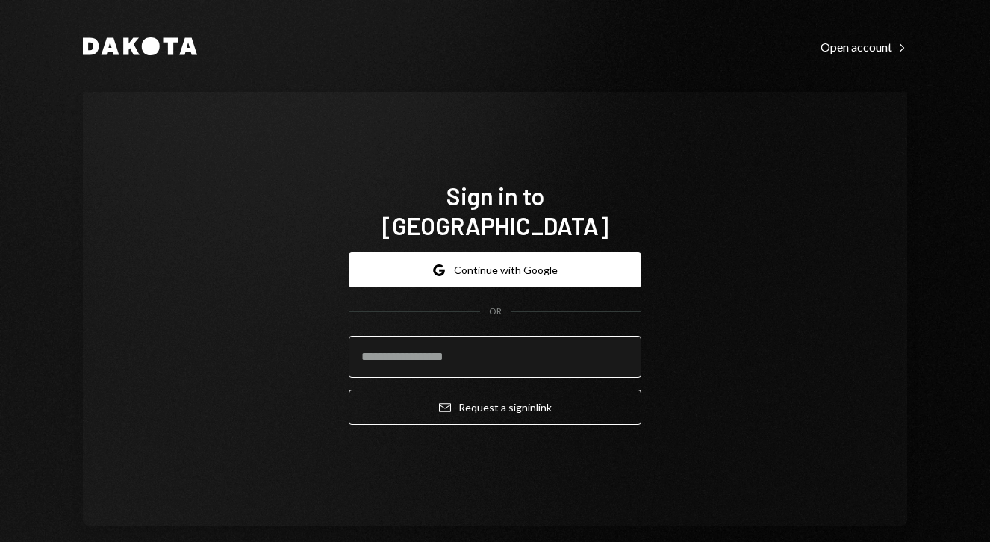
click at [460, 346] on input "email" at bounding box center [495, 357] width 293 height 42
type input "**********"
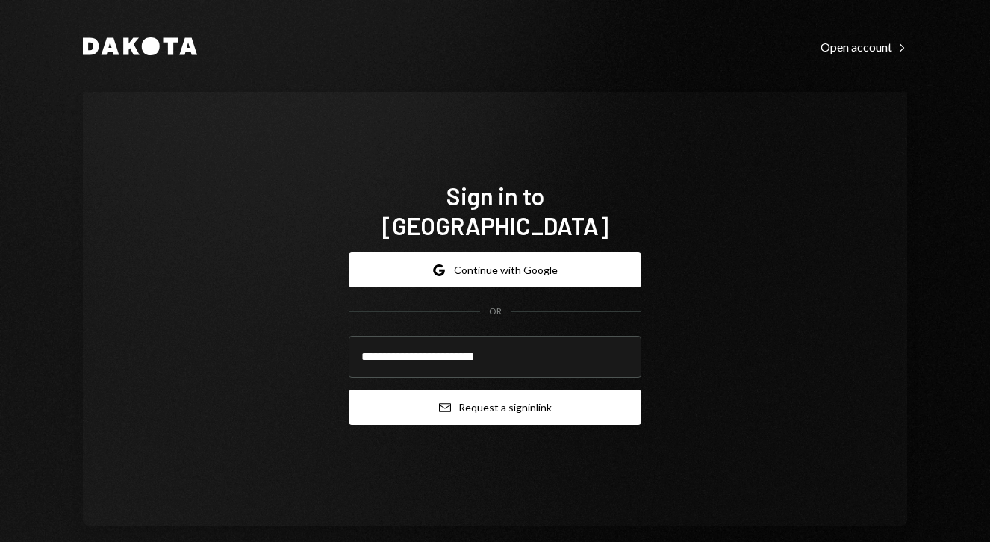
click at [514, 390] on button "Email Request a sign in link" at bounding box center [495, 407] width 293 height 35
